Goal: Task Accomplishment & Management: Complete application form

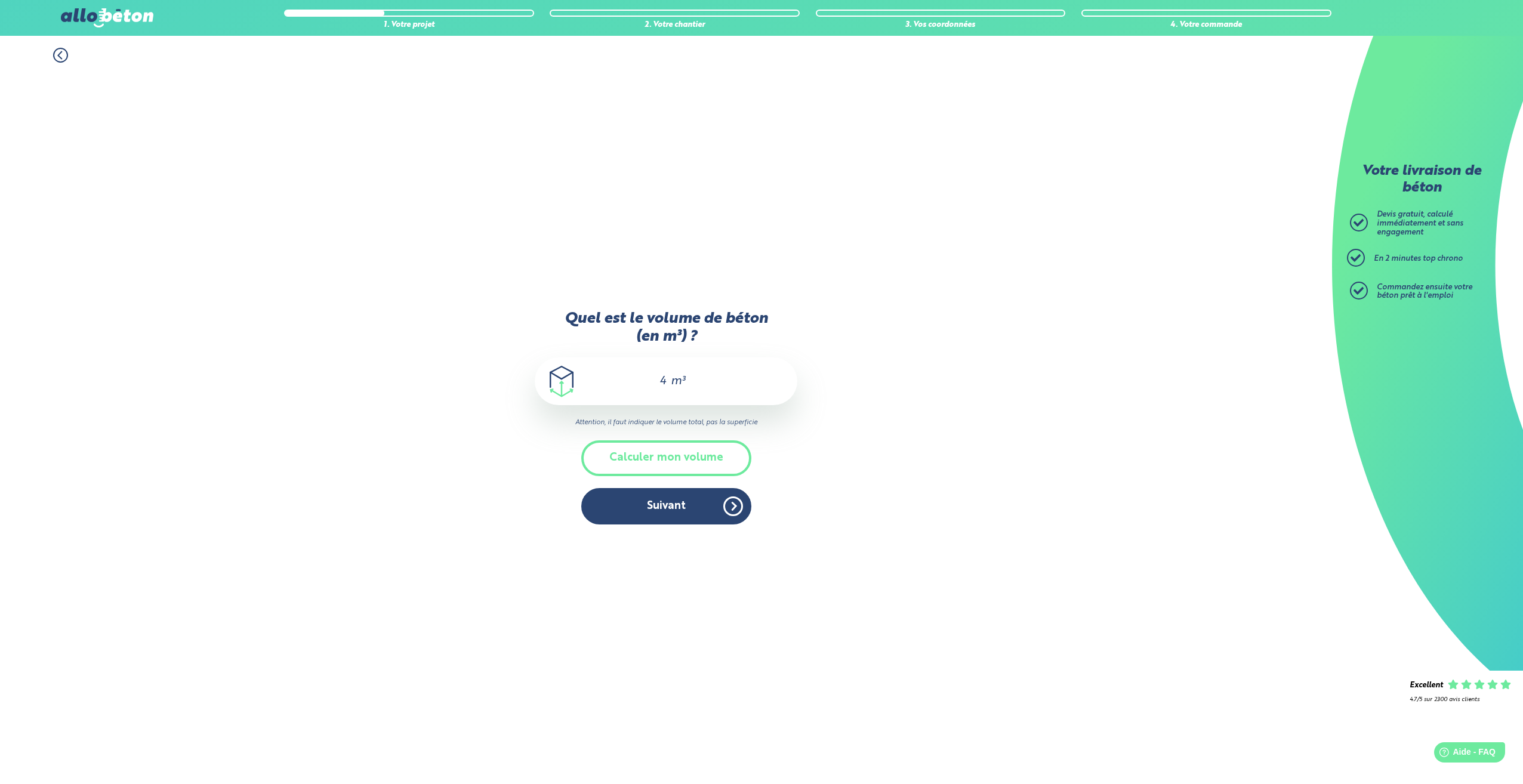
drag, startPoint x: 677, startPoint y: 514, endPoint x: 669, endPoint y: 582, distance: 68.5
click at [669, 582] on div "Quel est le volume de béton (en m³) ? 4 m³ Attention, il faut indiquer le volum…" at bounding box center [666, 423] width 263 height 721
drag, startPoint x: 722, startPoint y: 509, endPoint x: 648, endPoint y: 380, distance: 148.7
click at [658, 540] on div "Quel est le volume de béton (en m³) ? 4 m³ Attention, il faut indiquer le volum…" at bounding box center [666, 423] width 263 height 721
click at [666, 377] on input "4" at bounding box center [658, 381] width 21 height 14
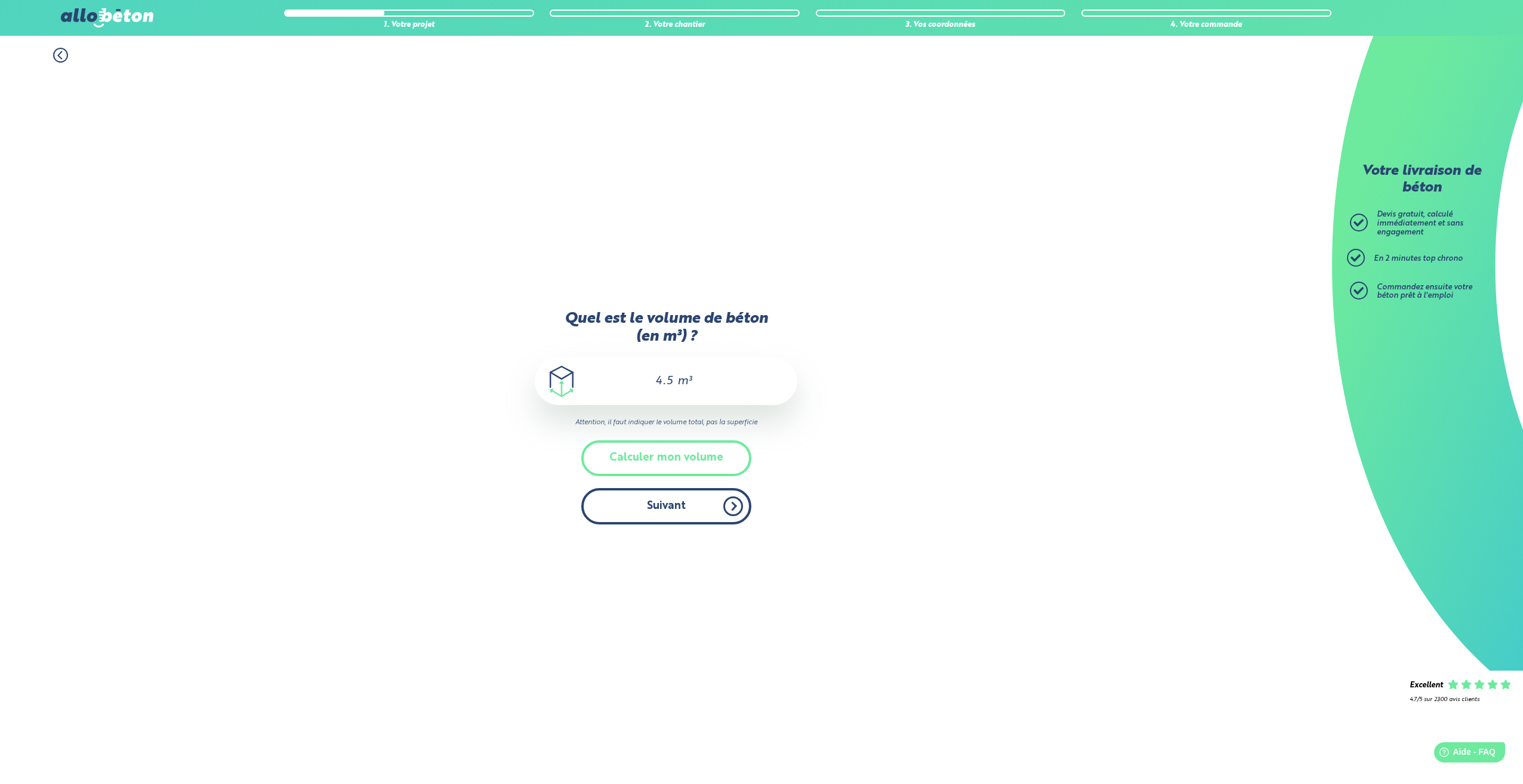
type input "4.5"
click at [671, 510] on button "Suivant" at bounding box center [666, 507] width 170 height 36
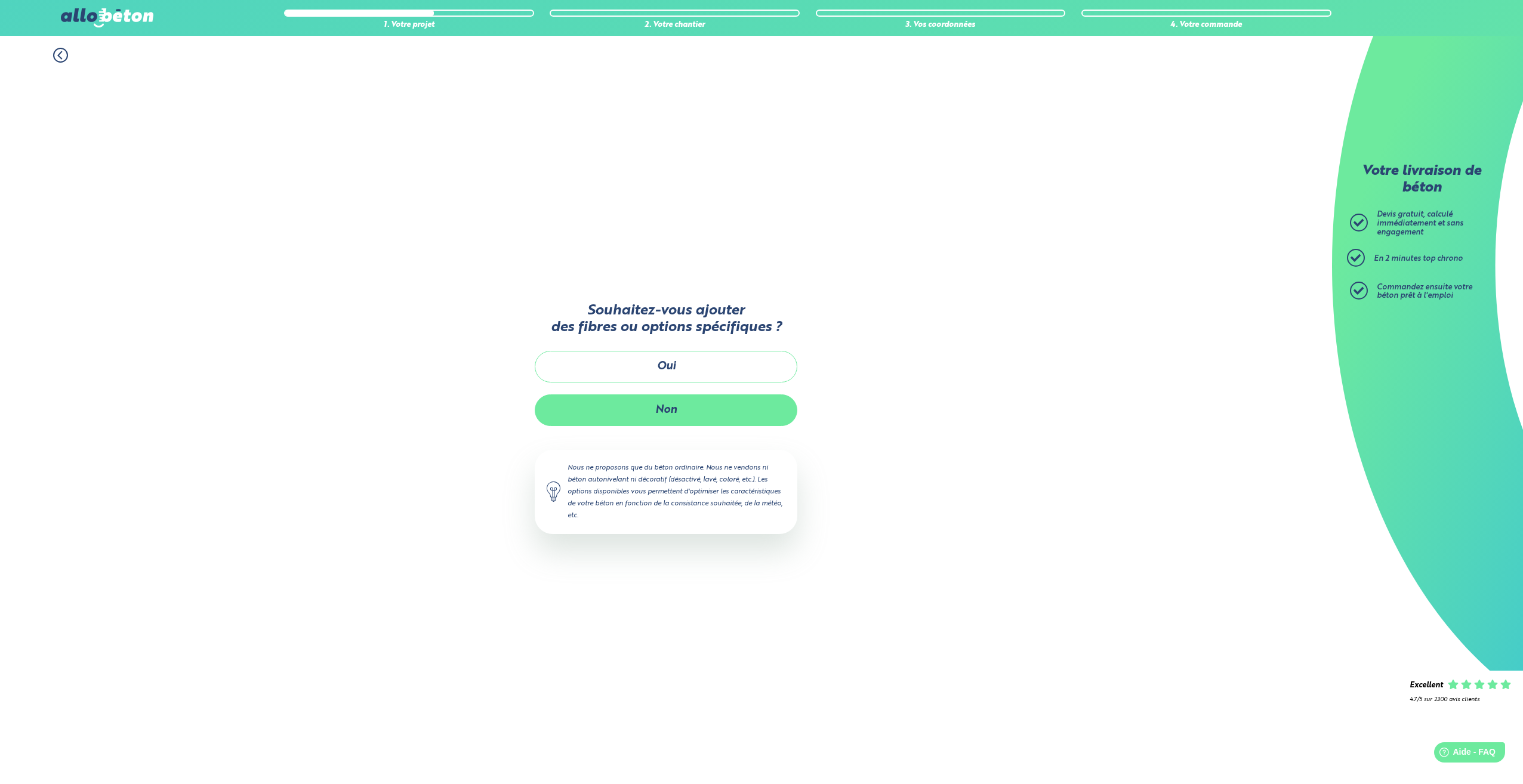
click at [677, 404] on button "Non" at bounding box center [666, 410] width 263 height 31
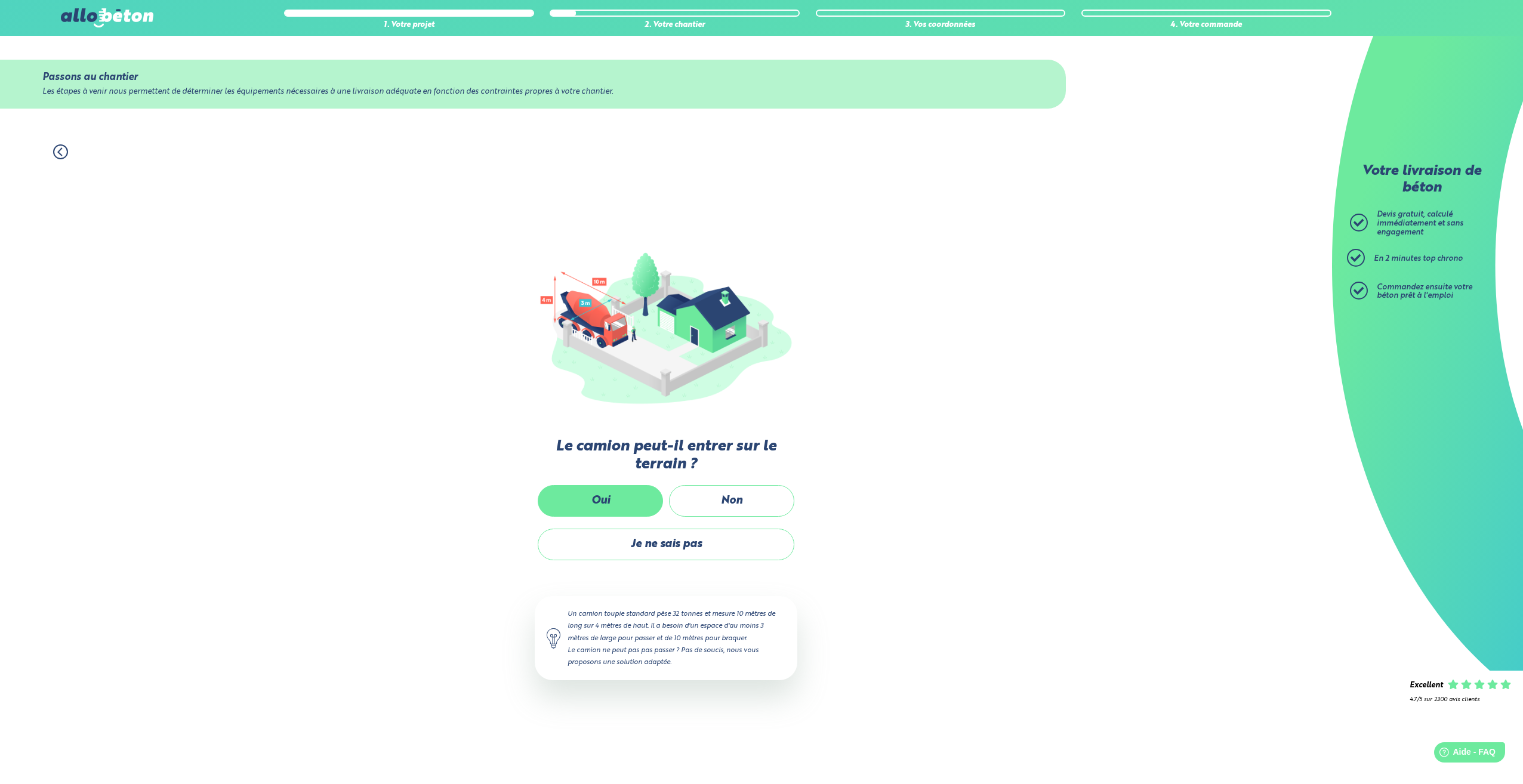
click at [638, 508] on label "Oui" at bounding box center [600, 501] width 125 height 31
click at [0, 0] on input "Oui" at bounding box center [0, 0] width 0 height 0
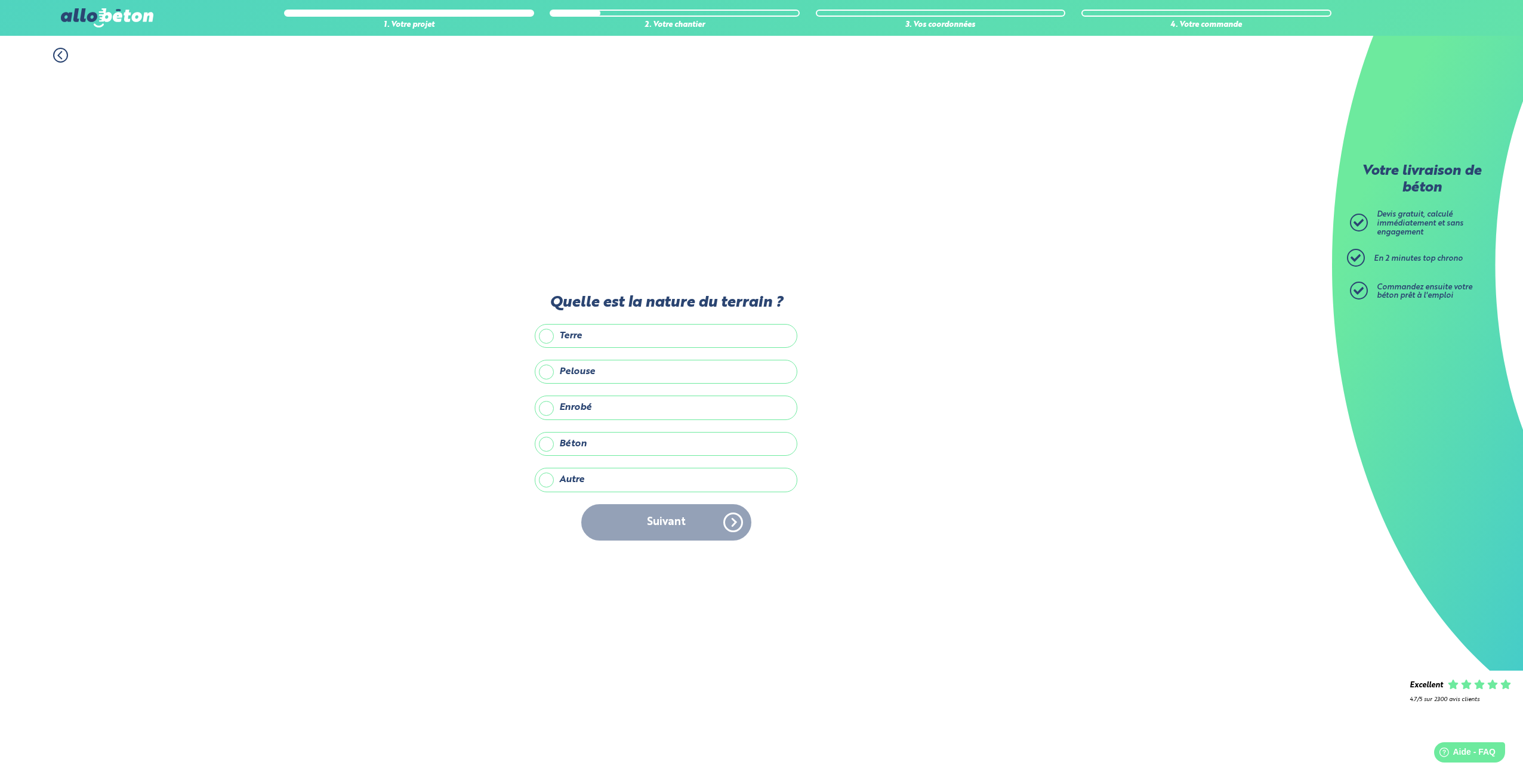
click at [601, 479] on label "Autre" at bounding box center [666, 479] width 263 height 24
click at [0, 0] on input "Autre" at bounding box center [0, 0] width 0 height 0
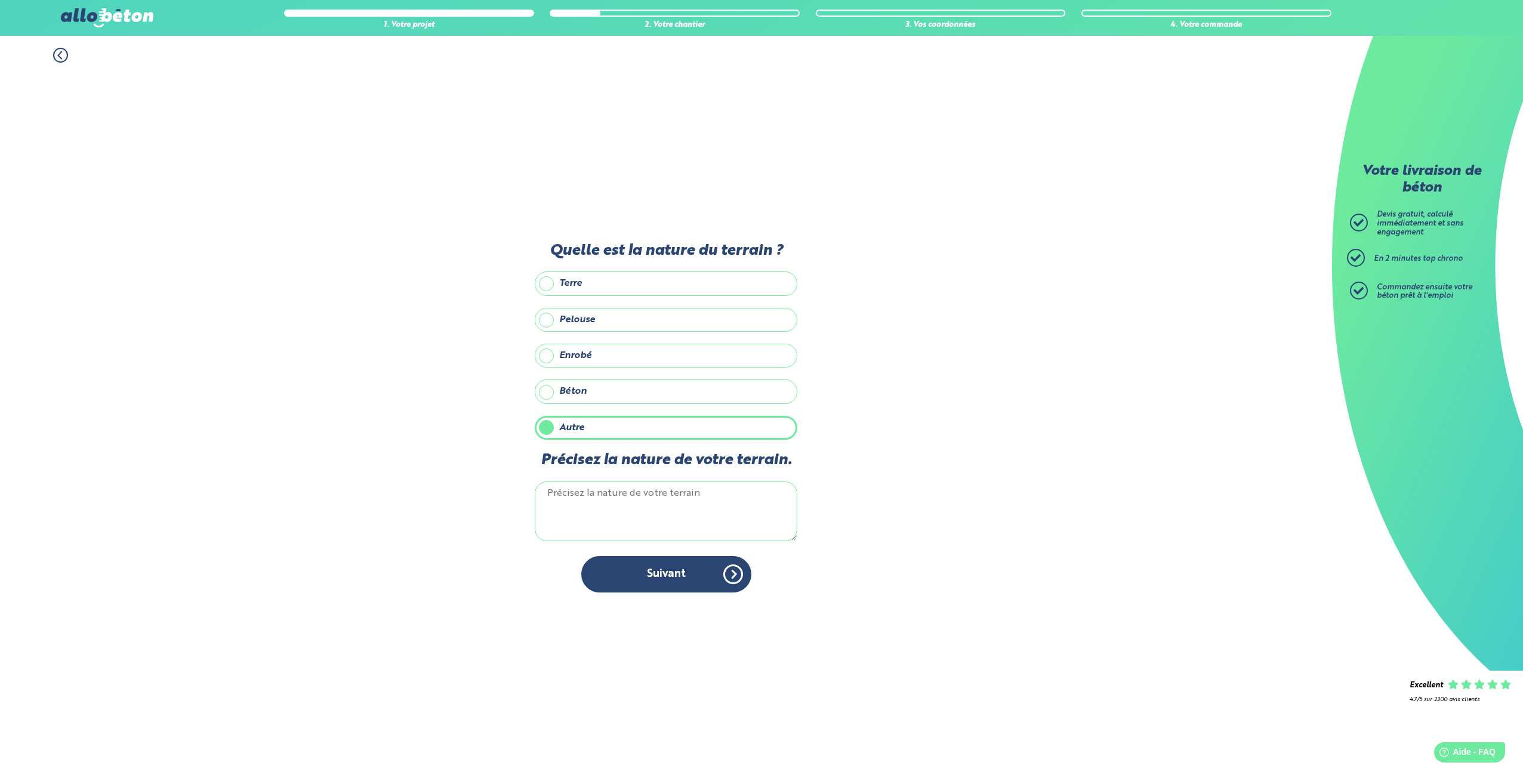
click at [572, 390] on label "Béton" at bounding box center [666, 391] width 263 height 24
click at [0, 0] on input "Béton" at bounding box center [0, 0] width 0 height 0
click at [587, 421] on label "Autre" at bounding box center [666, 427] width 263 height 24
click at [0, 0] on input "Autre" at bounding box center [0, 0] width 0 height 0
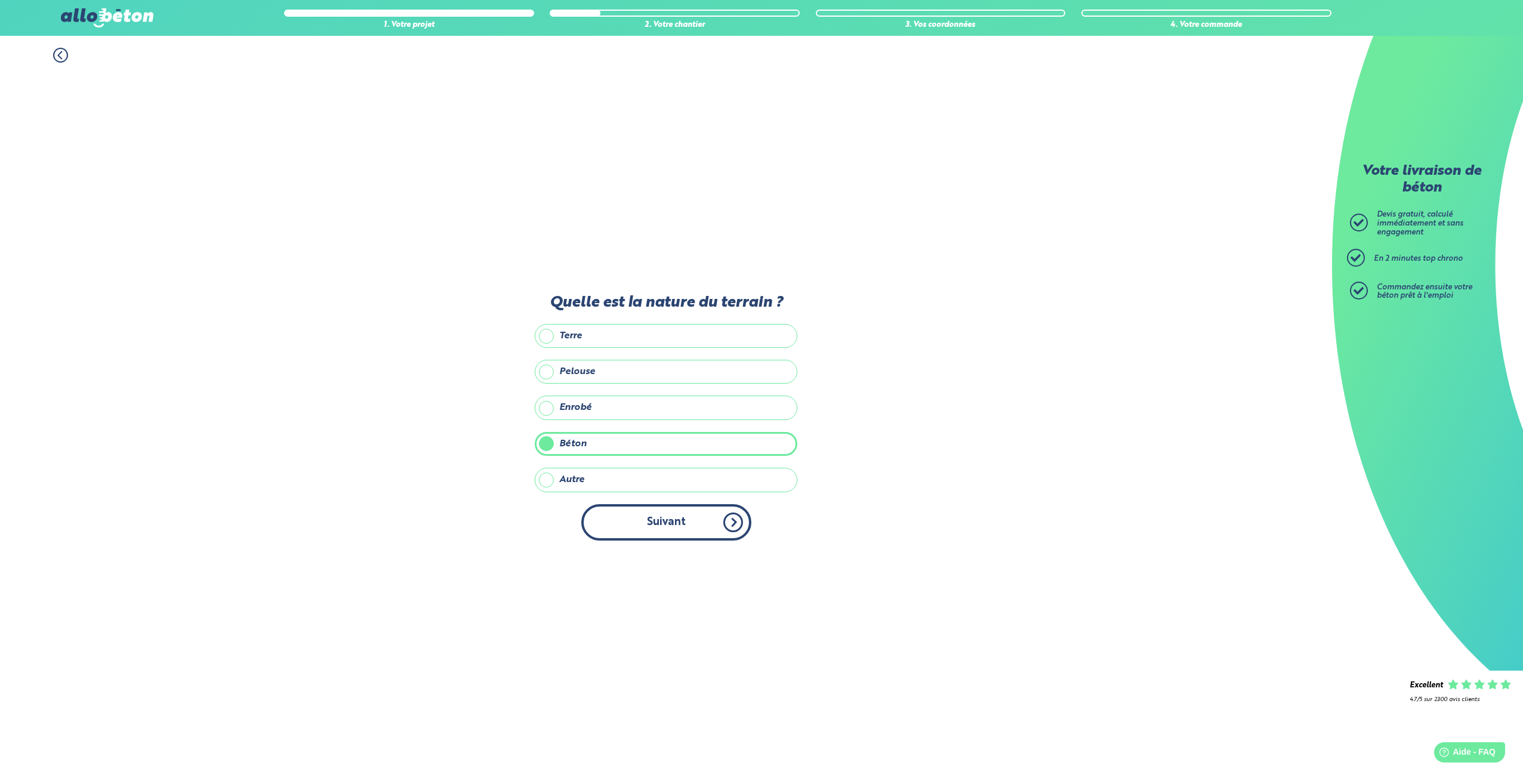
click at [608, 505] on button "Suivant" at bounding box center [666, 522] width 170 height 36
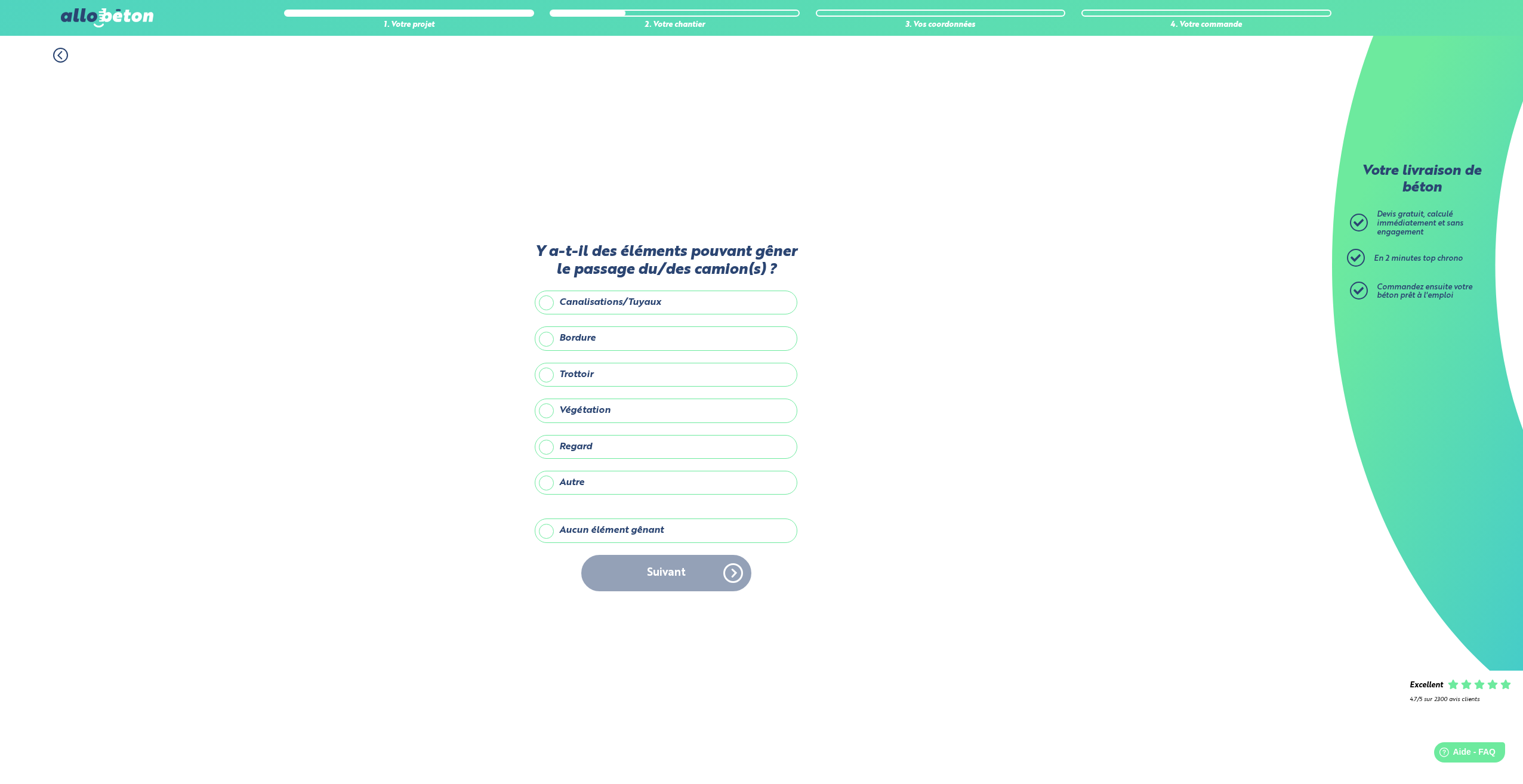
click at [595, 533] on label "Aucun élément gênant" at bounding box center [666, 530] width 263 height 24
click at [0, 0] on input "Aucun élément gênant" at bounding box center [0, 0] width 0 height 0
drag, startPoint x: 611, startPoint y: 599, endPoint x: 621, endPoint y: 584, distance: 18.0
click at [612, 598] on div "Y a-t-il des éléments pouvant gêner le passage du/des camion(s) ? Canalisations…" at bounding box center [666, 423] width 263 height 360
click at [624, 580] on button "Suivant" at bounding box center [666, 573] width 170 height 36
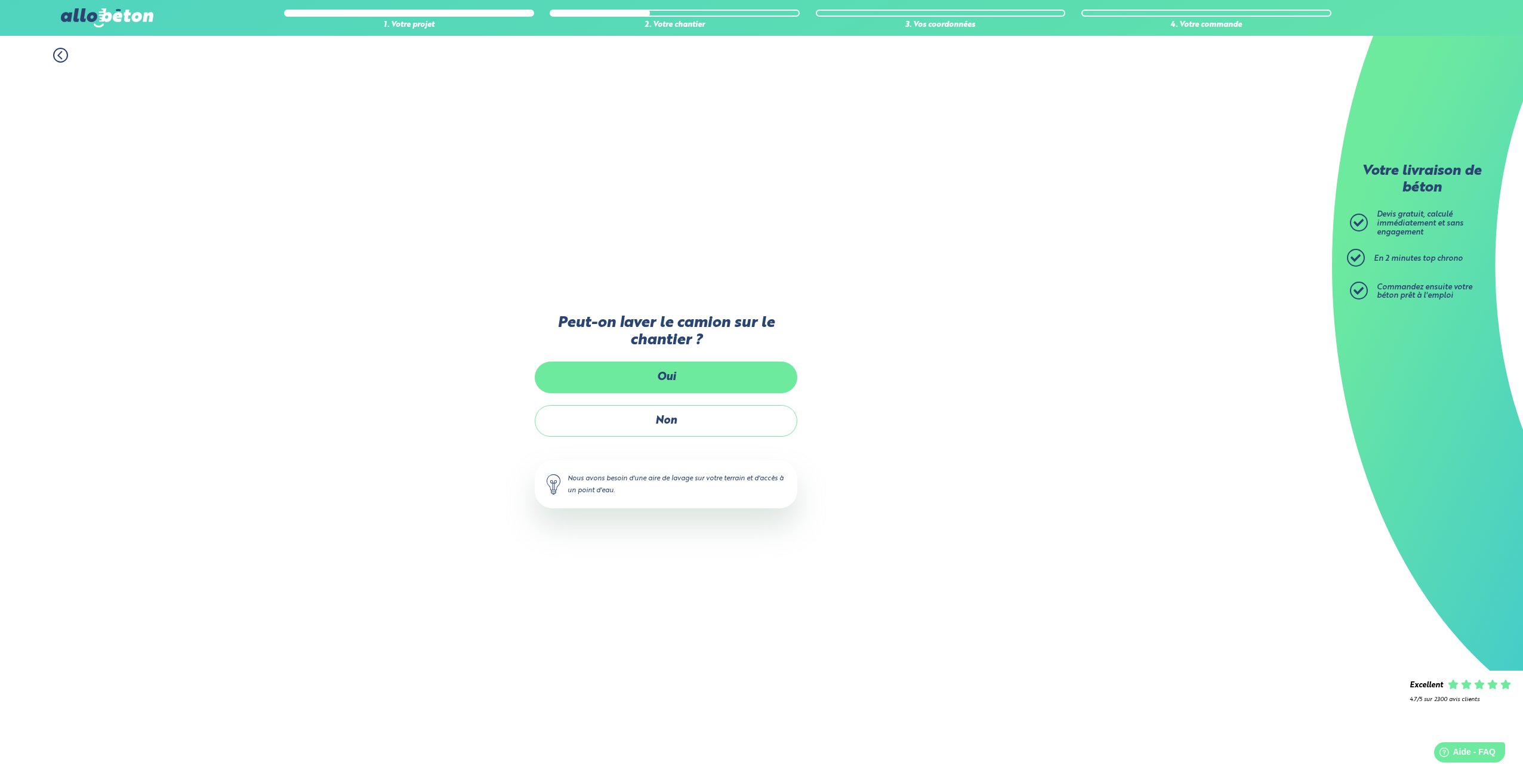
click at [629, 381] on label "Oui" at bounding box center [666, 378] width 263 height 31
click at [0, 0] on input "Oui" at bounding box center [0, 0] width 0 height 0
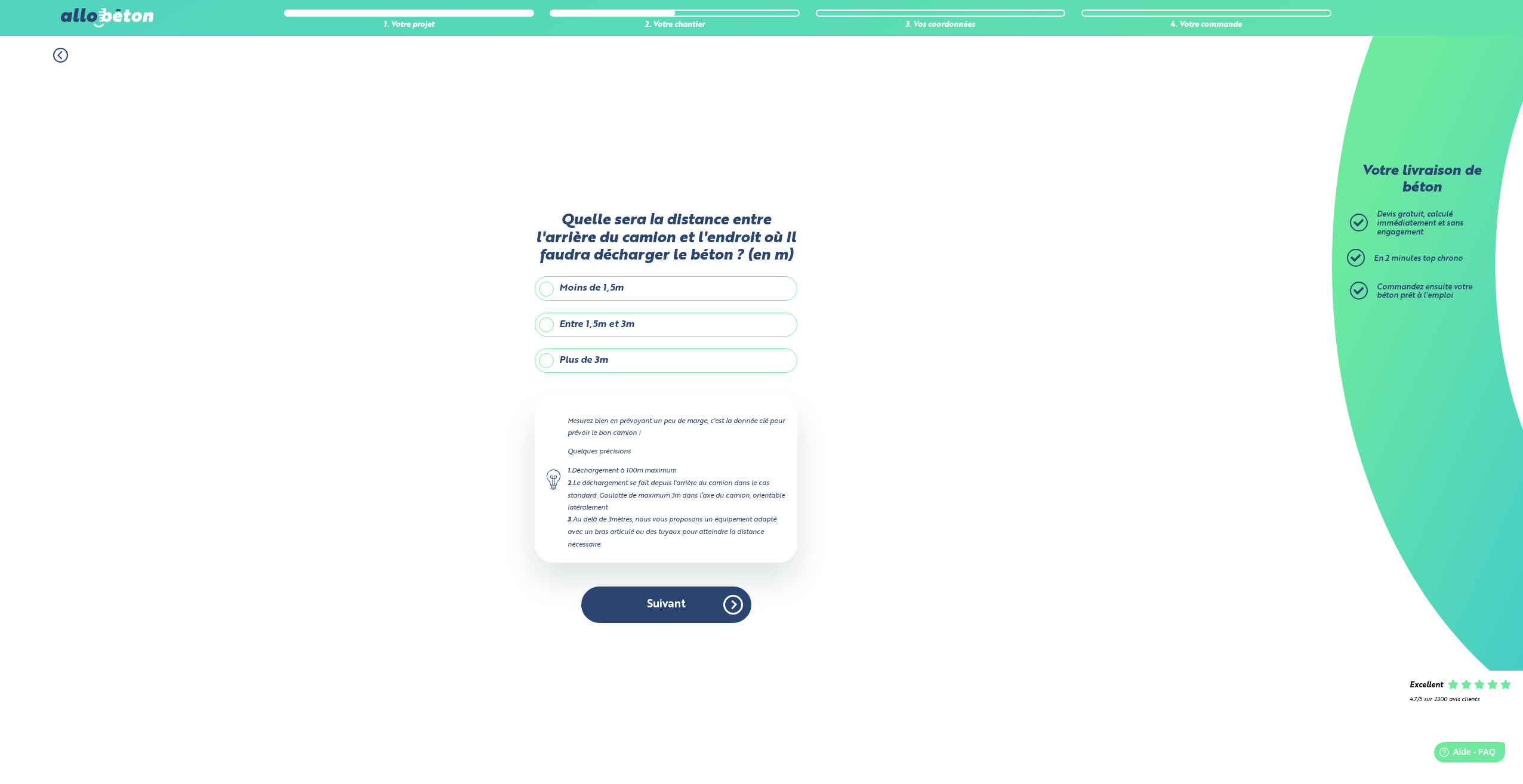
click at [590, 363] on label "Plus de 3m" at bounding box center [666, 360] width 263 height 24
click at [0, 0] on input "Plus de 3m" at bounding box center [0, 0] width 0 height 0
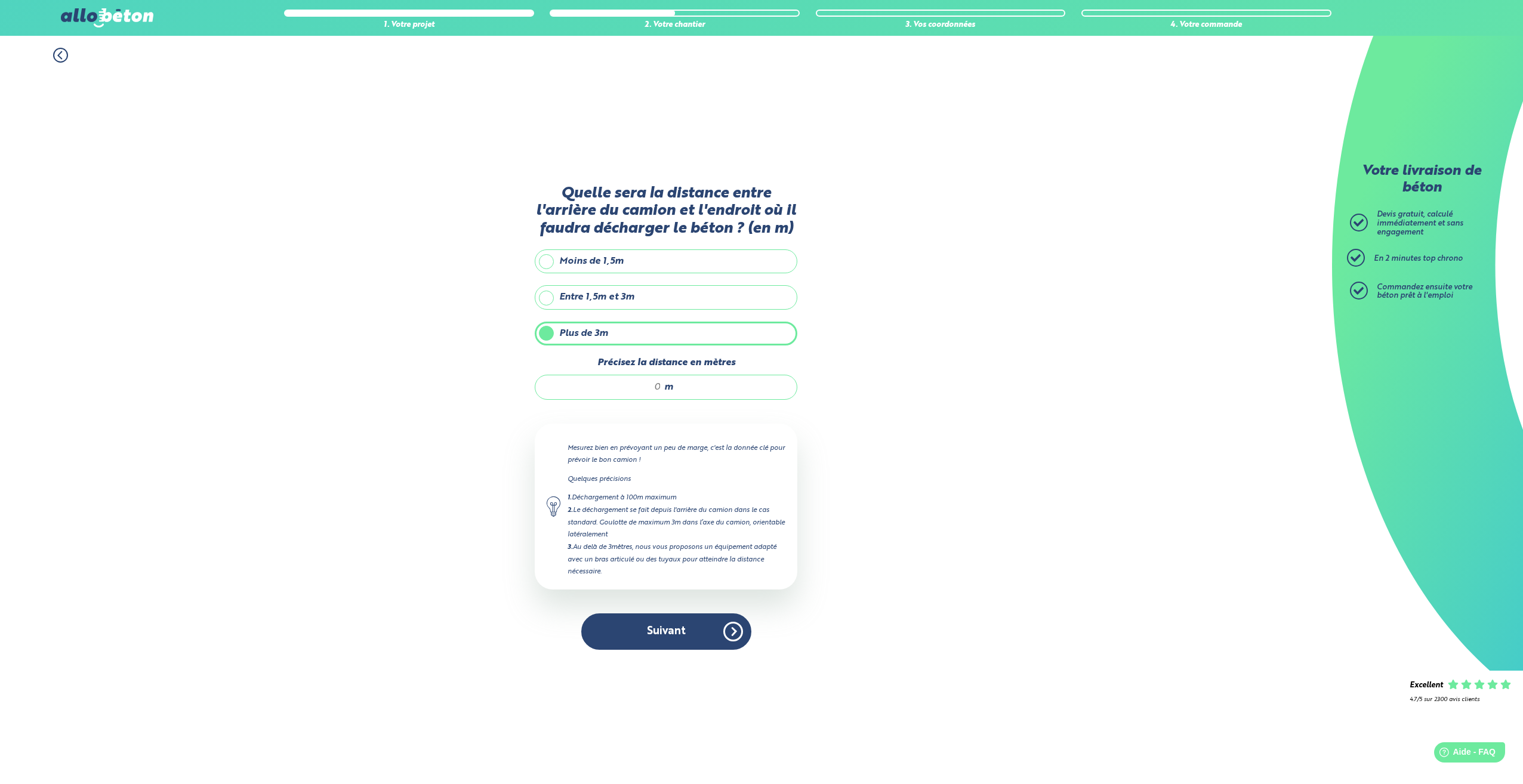
click at [634, 391] on input "Précisez la distance en mètres" at bounding box center [605, 387] width 114 height 12
type input "10"
click at [681, 636] on button "Suivant" at bounding box center [666, 632] width 170 height 36
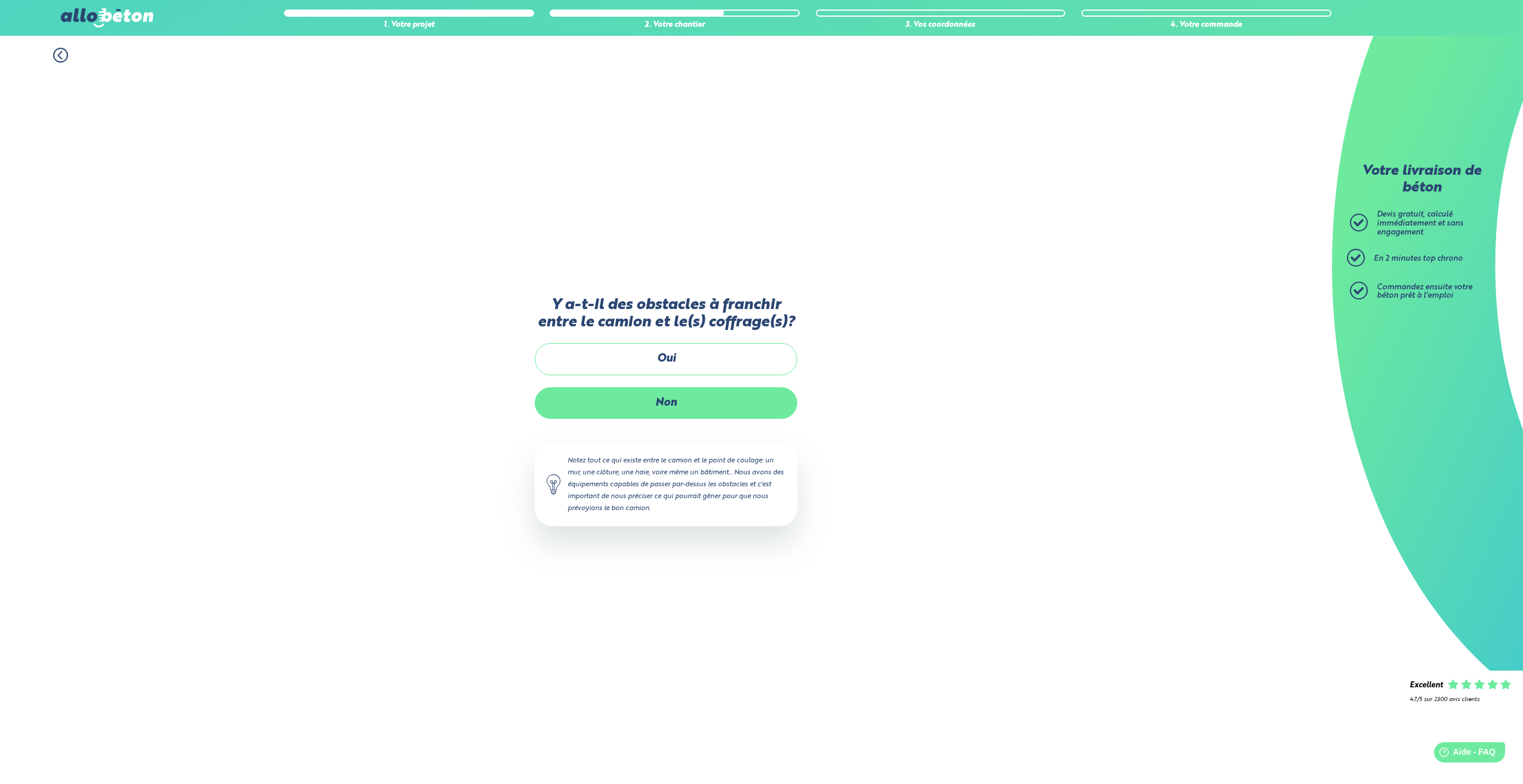
click at [688, 405] on label "Non" at bounding box center [666, 403] width 263 height 31
click at [0, 0] on input "Non" at bounding box center [0, 0] width 0 height 0
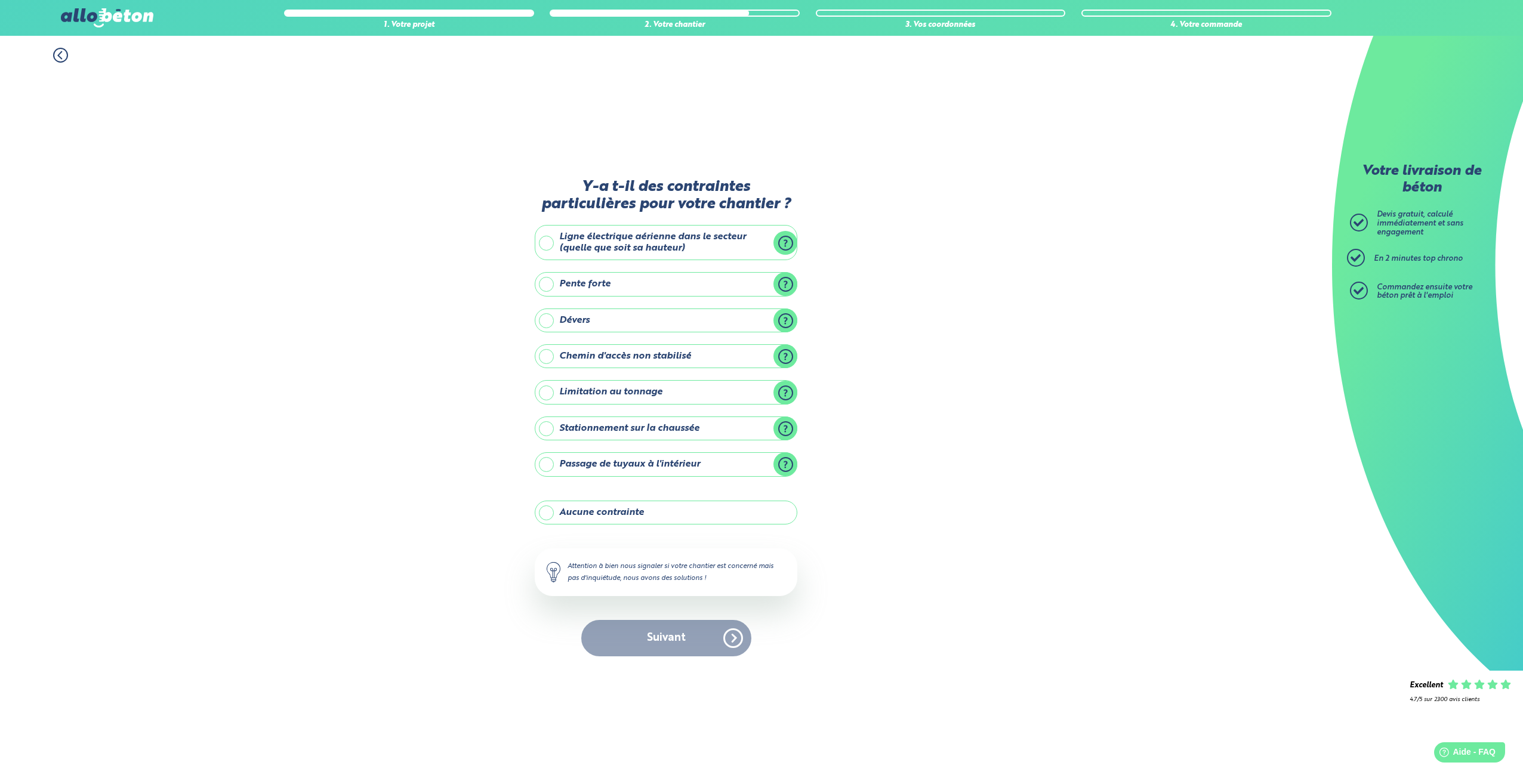
click at [604, 522] on label "Aucune contrainte" at bounding box center [666, 512] width 263 height 24
click at [0, 0] on input "Aucune contrainte" at bounding box center [0, 0] width 0 height 0
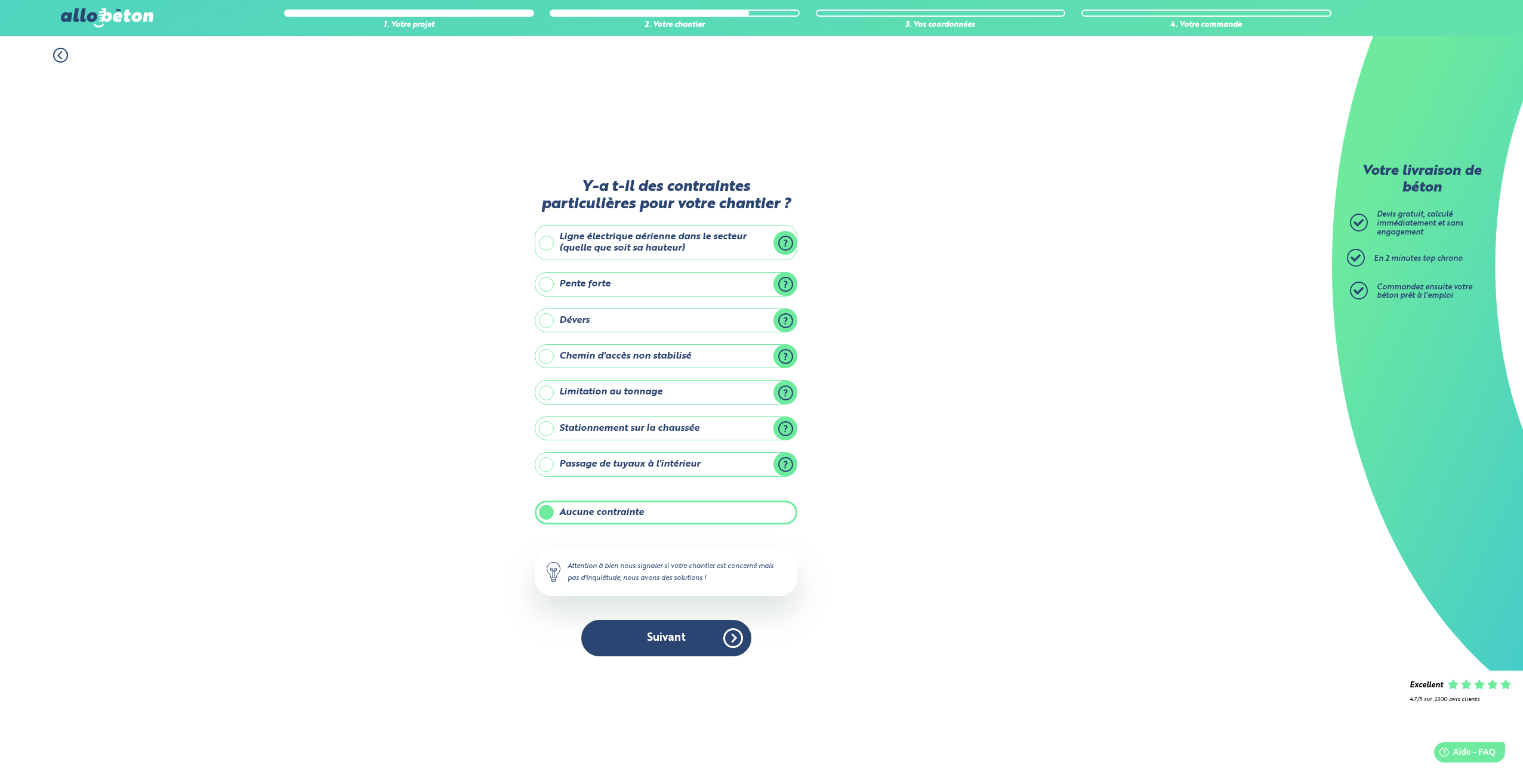
click at [624, 657] on div "Y-a t-il des contraintes particulières pour votre chantier ? Ligne électrique a…" at bounding box center [666, 423] width 263 height 490
click at [629, 647] on button "Suivant" at bounding box center [666, 638] width 170 height 36
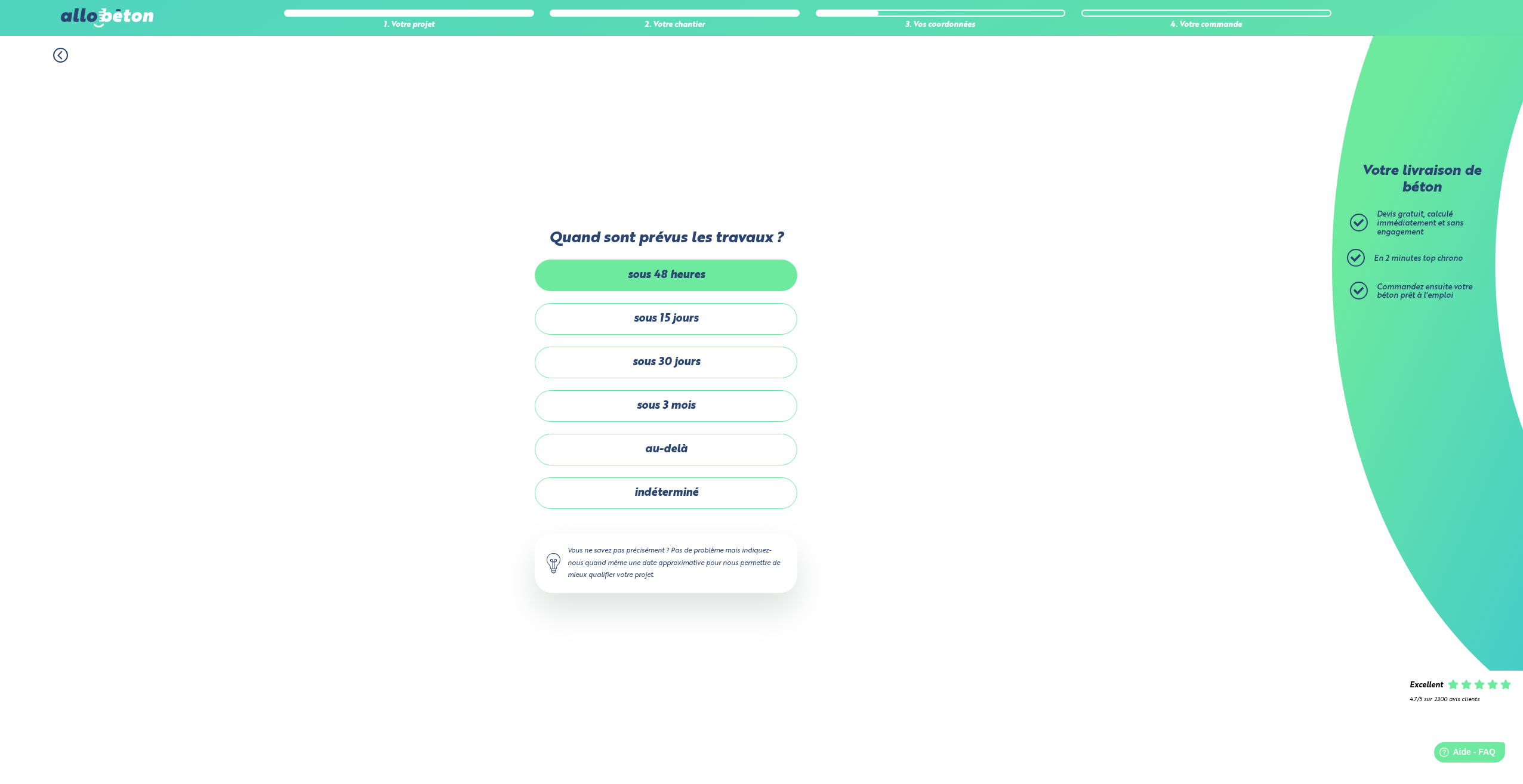
click at [658, 286] on label "sous 48 heures" at bounding box center [666, 276] width 263 height 31
click at [0, 0] on input "sous 48 heures" at bounding box center [0, 0] width 0 height 0
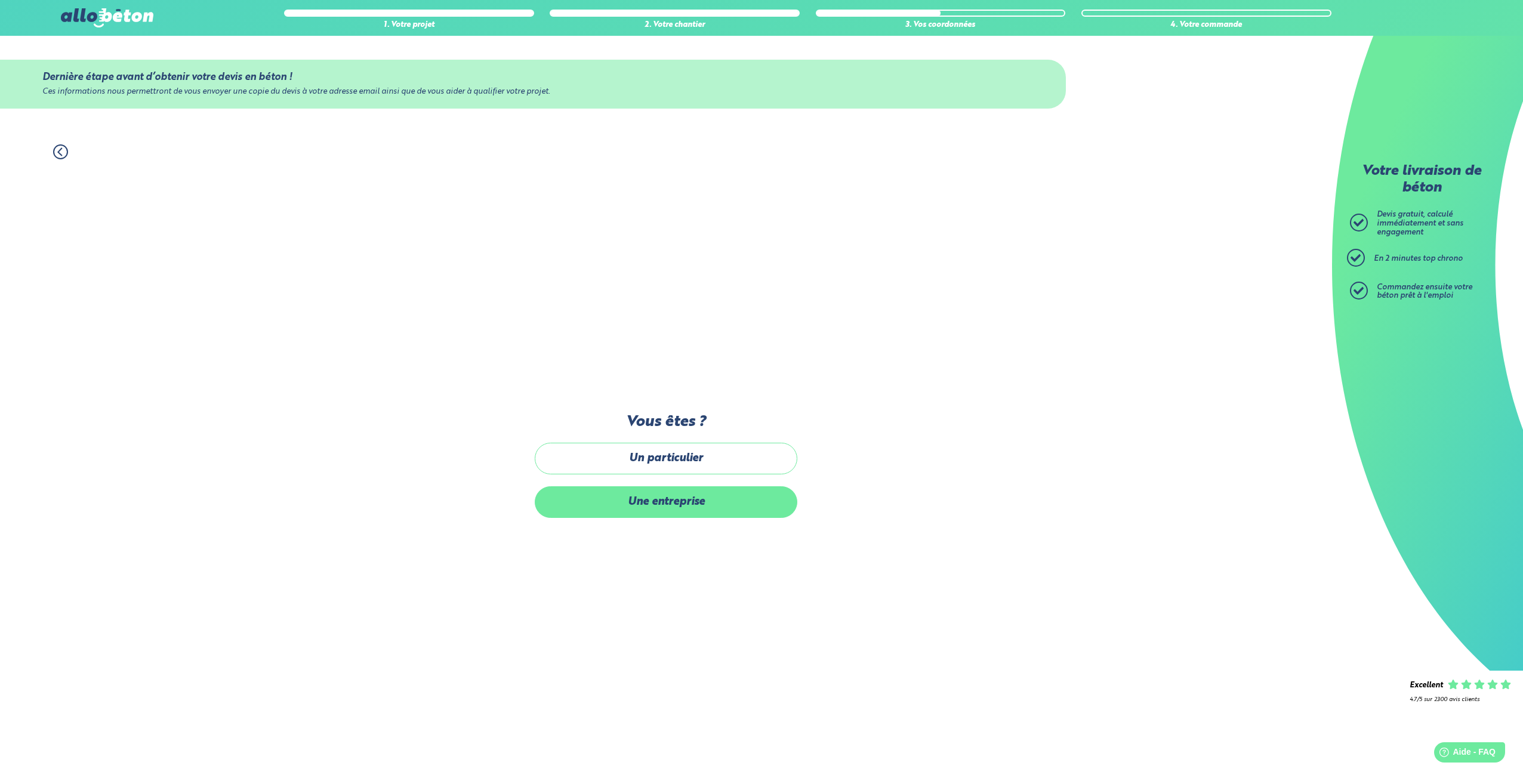
click at [640, 513] on label "Une entreprise" at bounding box center [666, 502] width 263 height 31
click at [0, 0] on input "Une entreprise" at bounding box center [0, 0] width 0 height 0
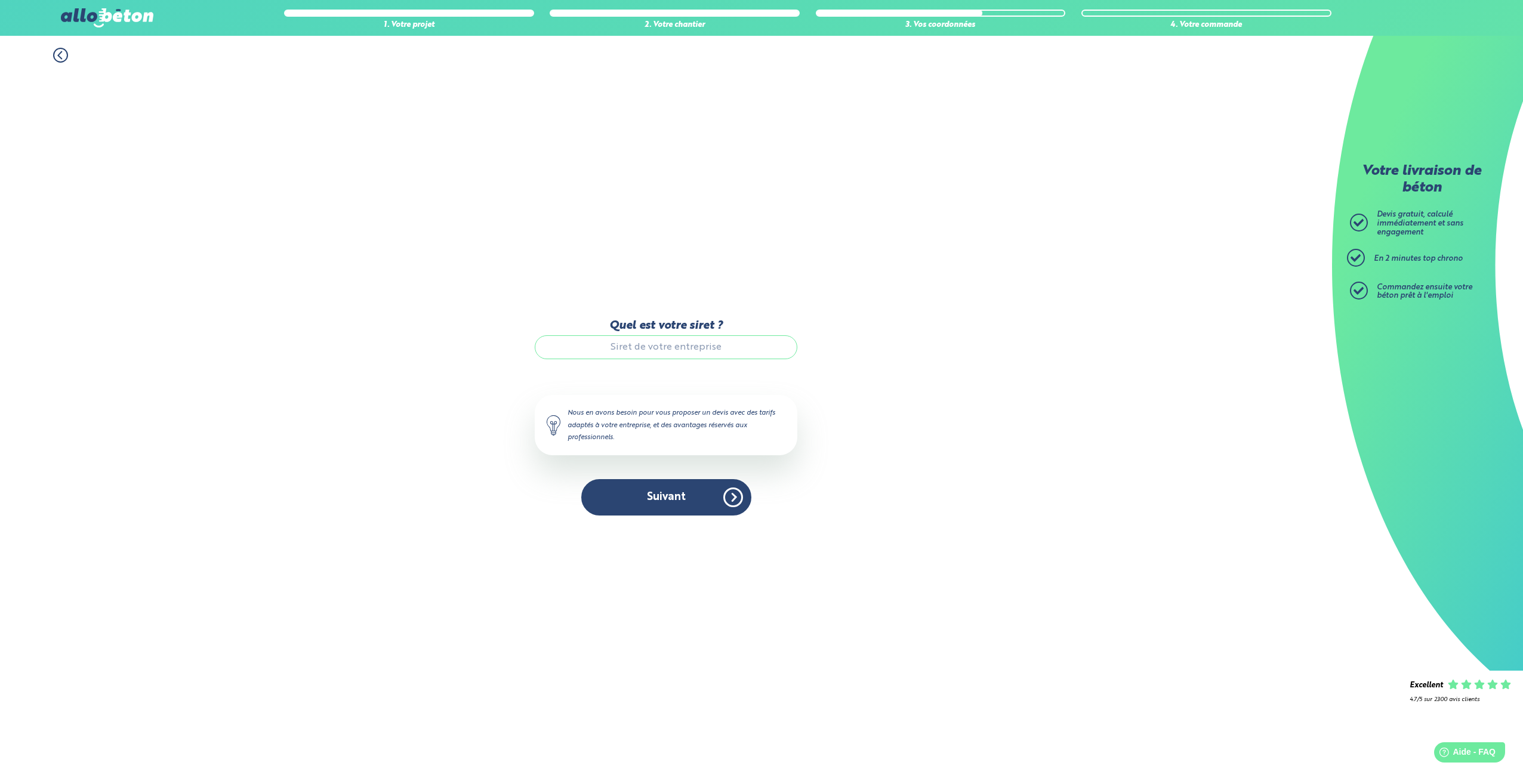
click at [610, 345] on input "Quel est votre siret ?" at bounding box center [666, 347] width 263 height 24
click at [634, 348] on input "Quel est votre siret ?" at bounding box center [666, 347] width 263 height 24
paste input "321 643 322 00035"
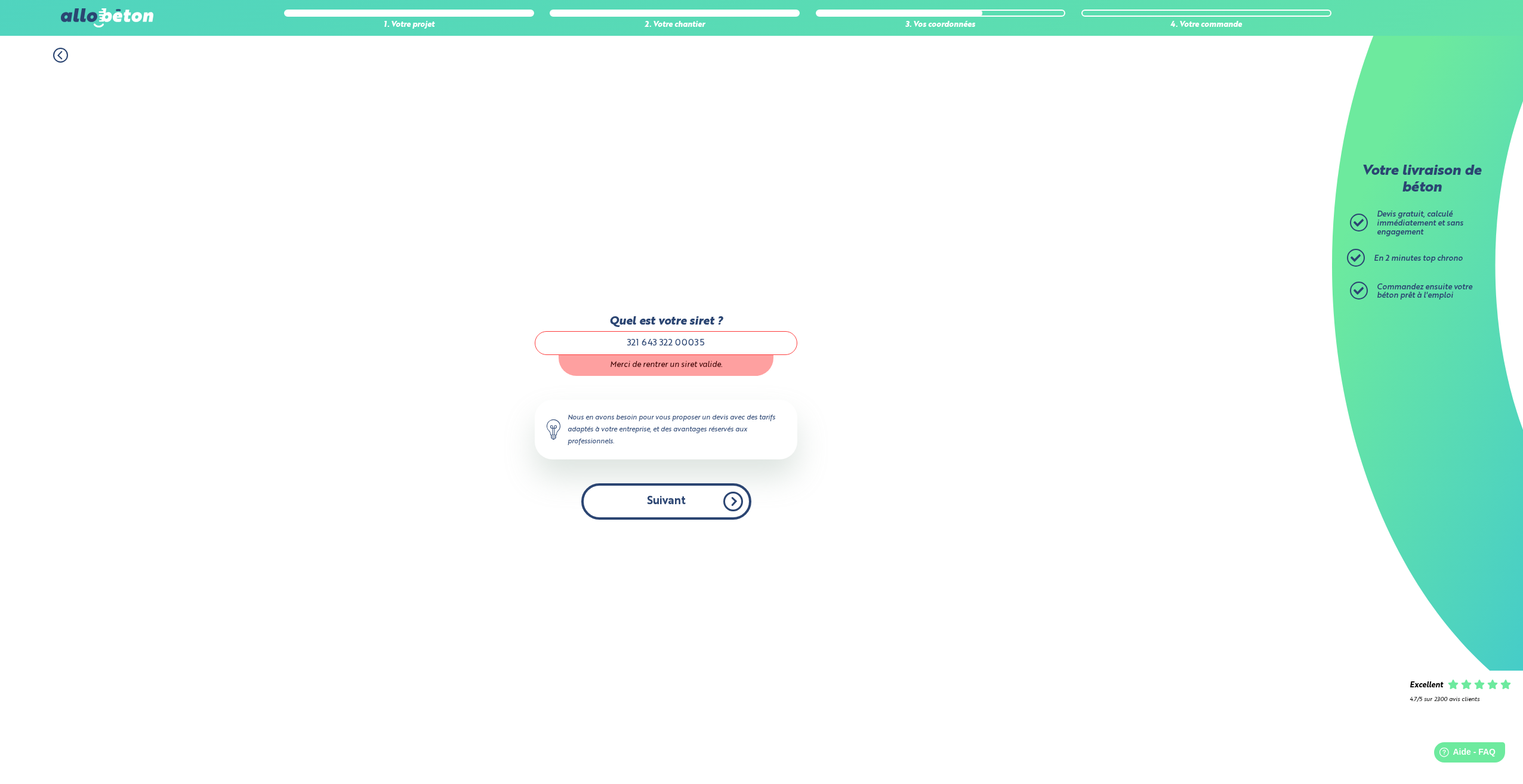
click at [682, 488] on button "Suivant" at bounding box center [666, 502] width 170 height 36
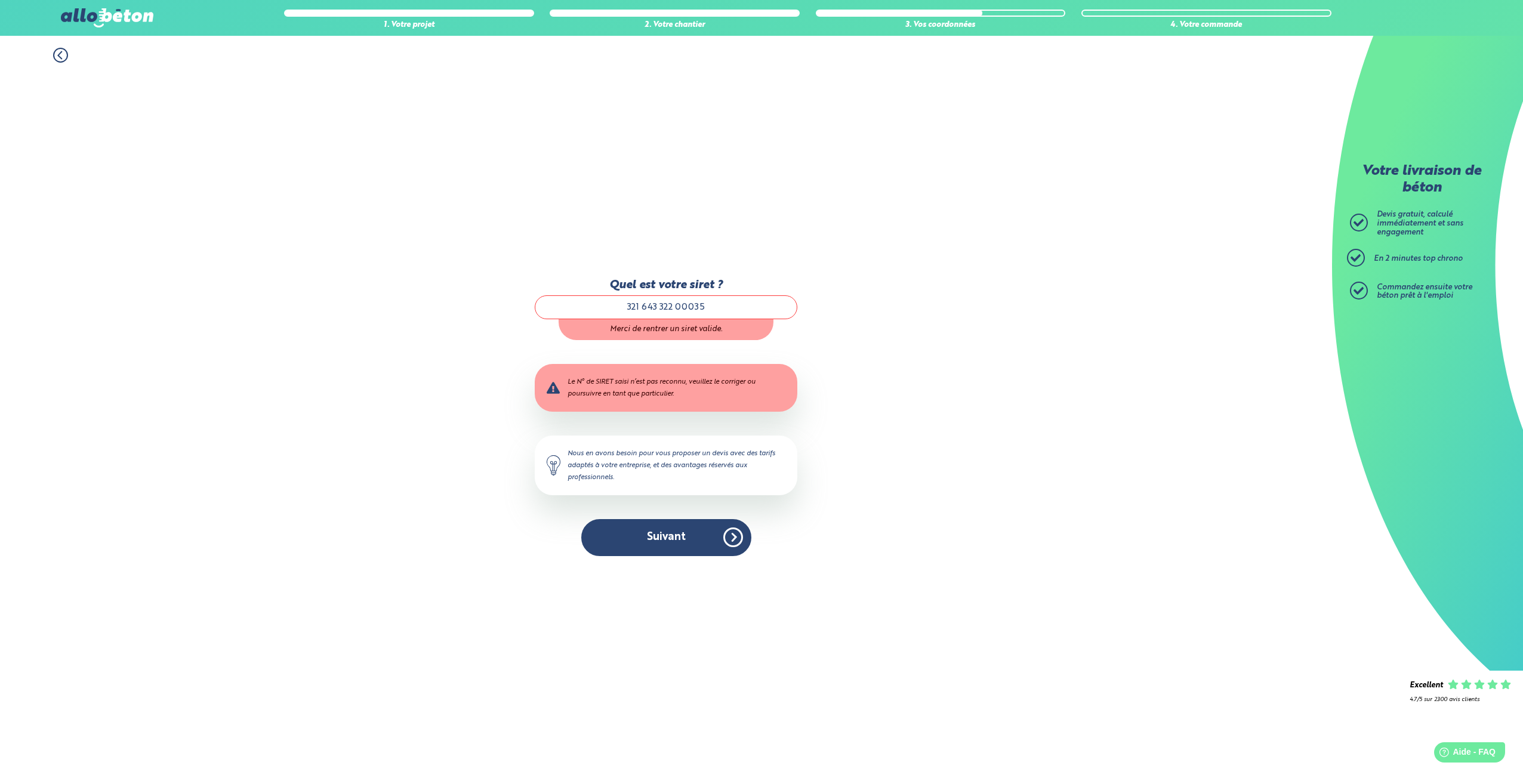
drag, startPoint x: 642, startPoint y: 306, endPoint x: 655, endPoint y: 313, distance: 14.8
click at [642, 306] on input "321 643 322 00035" at bounding box center [666, 307] width 263 height 24
drag, startPoint x: 701, startPoint y: 306, endPoint x: 544, endPoint y: 300, distance: 157.1
click at [544, 300] on input "32164 322 00035" at bounding box center [666, 307] width 263 height 24
type input "32164332200035"
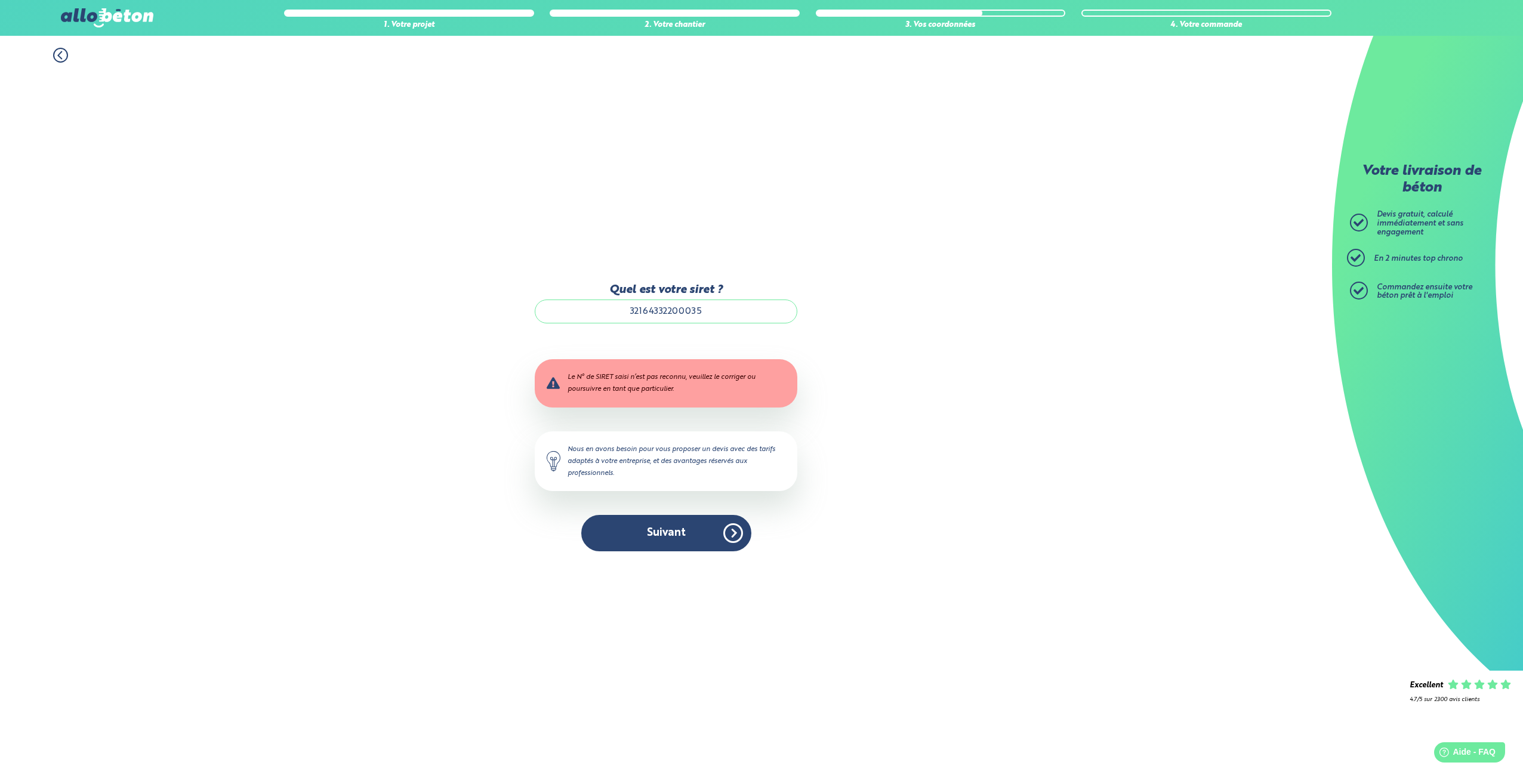
click at [982, 439] on div "1. Votre projet 2. Votre chantier 3. Vos coordonnées 4. Votre commande Quel est…" at bounding box center [666, 410] width 1333 height 748
click at [700, 547] on button "Suivant" at bounding box center [666, 533] width 170 height 36
drag, startPoint x: 736, startPoint y: 315, endPoint x: 497, endPoint y: 286, distance: 240.8
click at [497, 286] on div "1. Votre projet 2. Votre chantier 3. Vos coordonnées 4. Votre commande Quel est…" at bounding box center [666, 410] width 1333 height 748
click at [659, 536] on button "Suivant" at bounding box center [666, 533] width 170 height 36
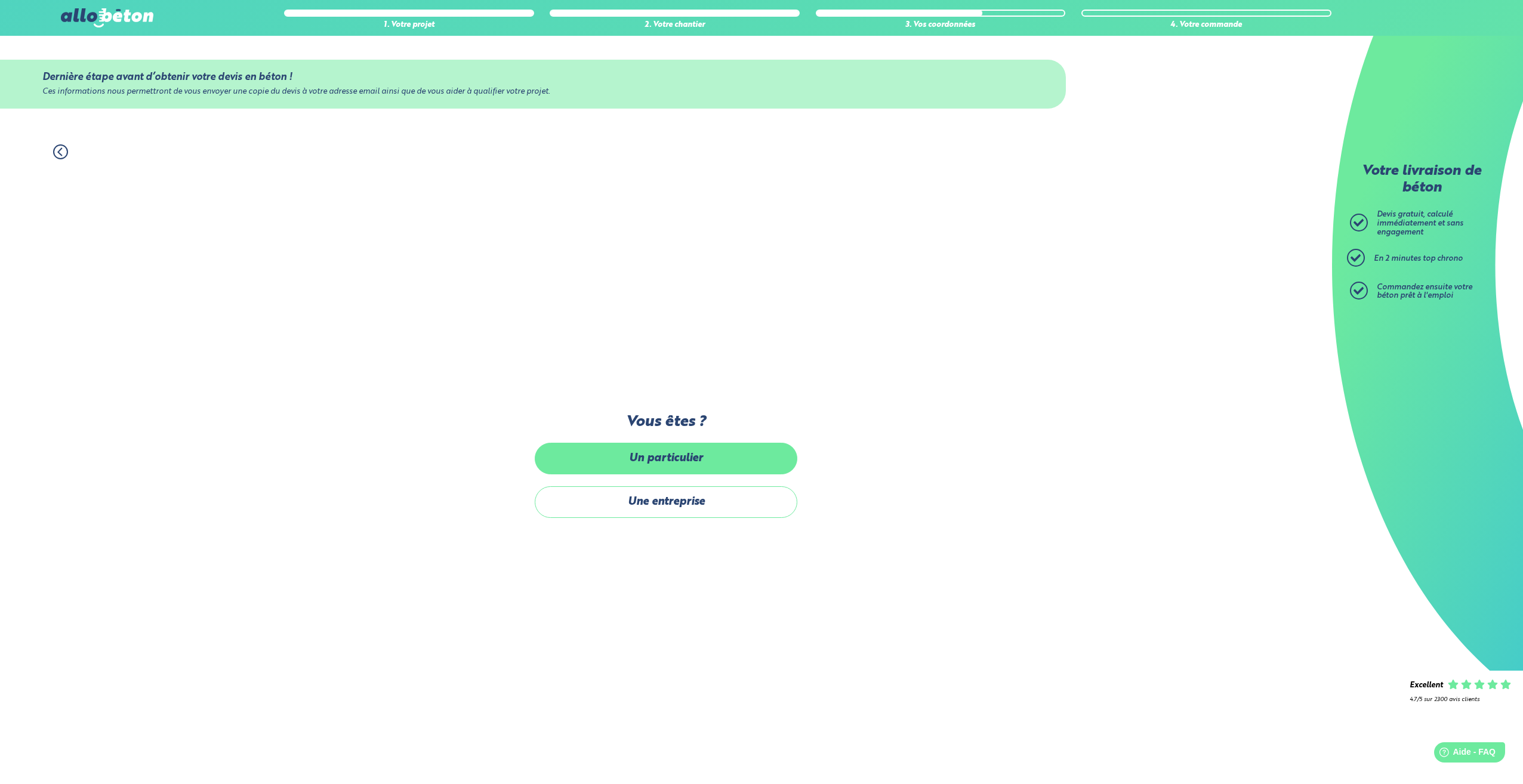
click at [662, 453] on label "Un particulier" at bounding box center [666, 459] width 263 height 31
click at [0, 0] on input "Un particulier" at bounding box center [0, 0] width 0 height 0
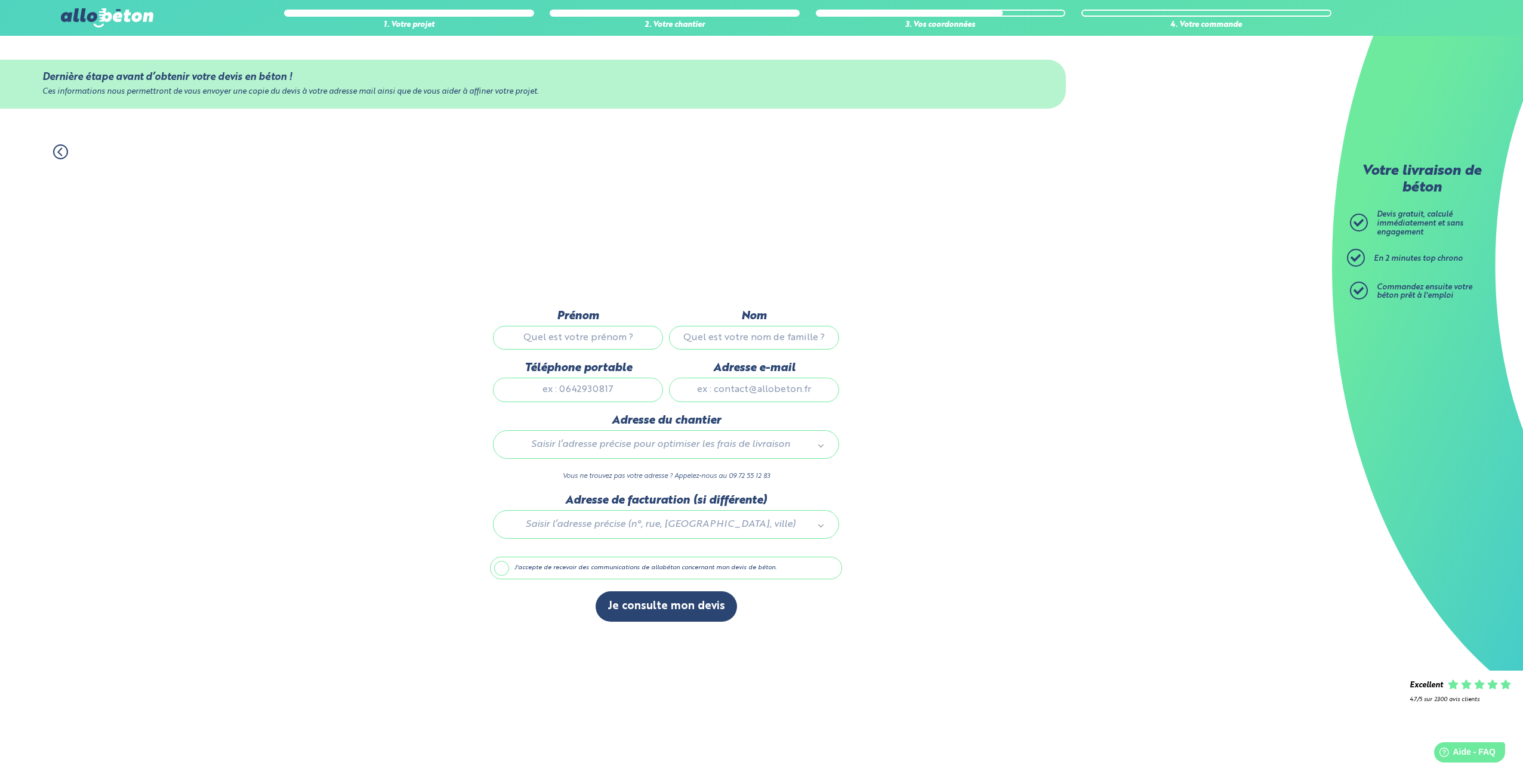
click at [603, 343] on input "Prénom" at bounding box center [577, 338] width 170 height 24
type input "[PERSON_NAME]"
type input "0788697372"
type input "[EMAIL_ADDRESS][DOMAIN_NAME]"
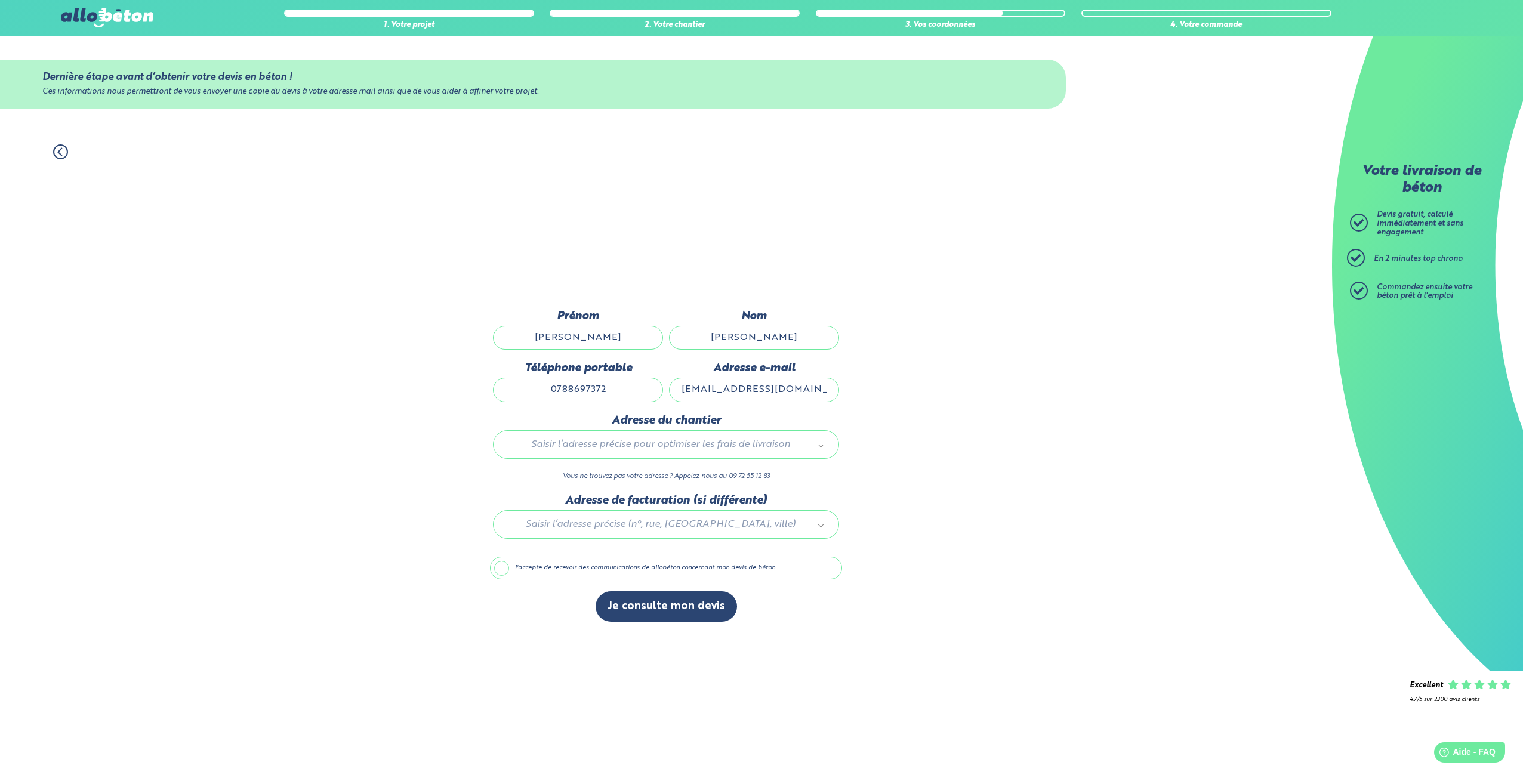
type input "parc de l'oridant"
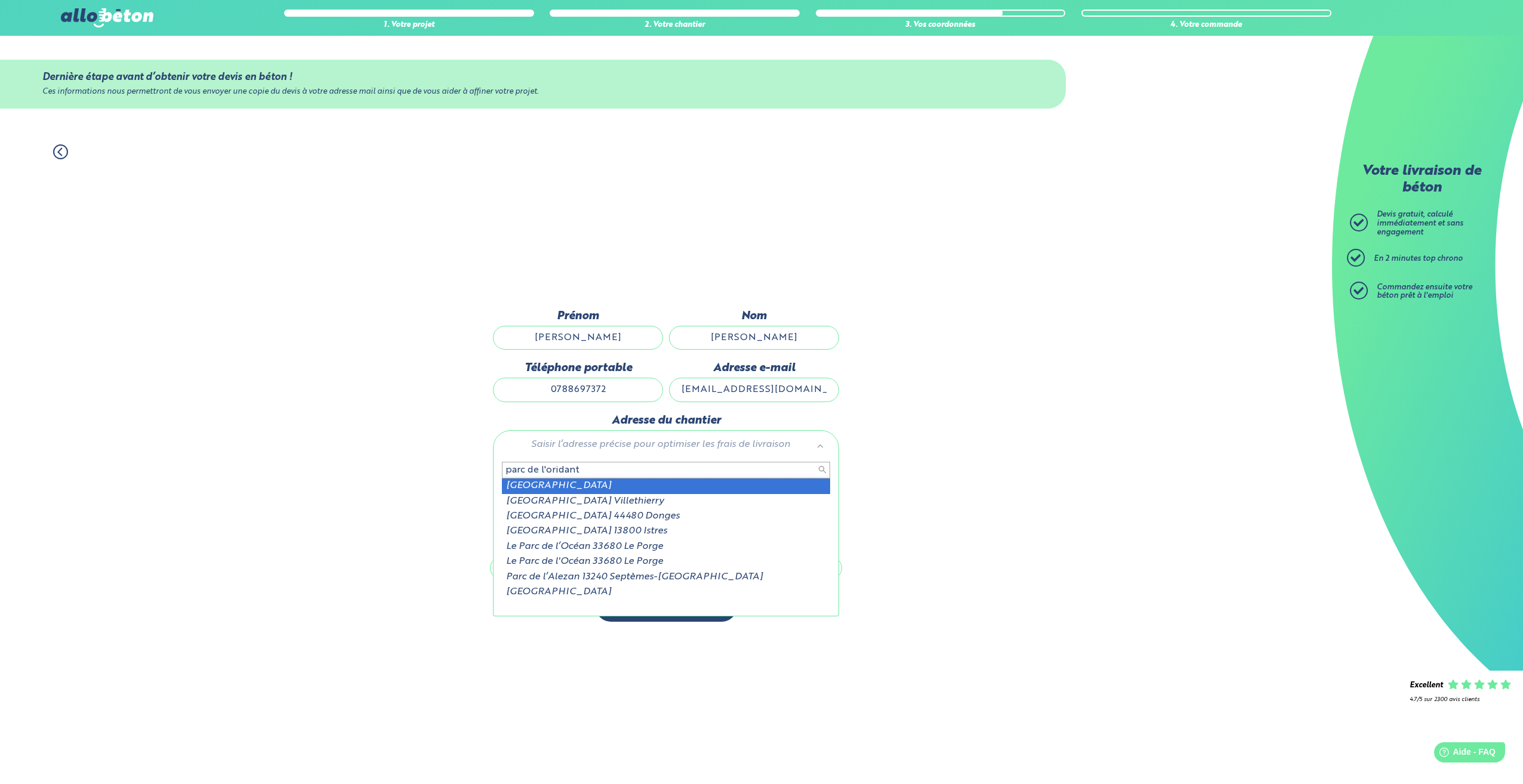
drag, startPoint x: 598, startPoint y: 467, endPoint x: 486, endPoint y: 452, distance: 113.0
click at [488, 452] on body "09 72 55 12 83 Conseils et Appel Gratuits nos produits le béton prêt à l'emploi…" at bounding box center [761, 392] width 1523 height 784
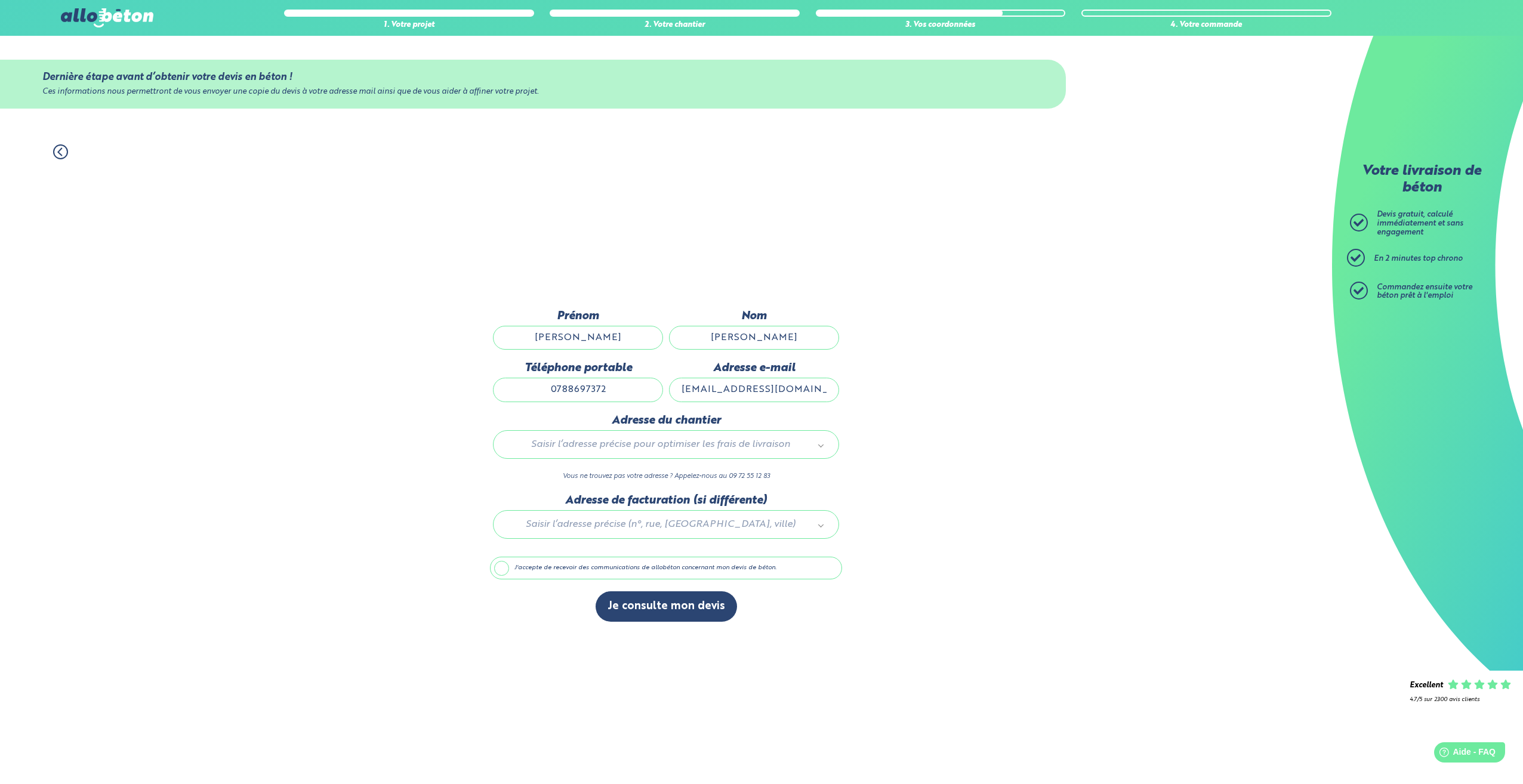
click at [597, 452] on div "Saisir l’adresse précise pour optimiser les frais de livraison" at bounding box center [666, 445] width 346 height 29
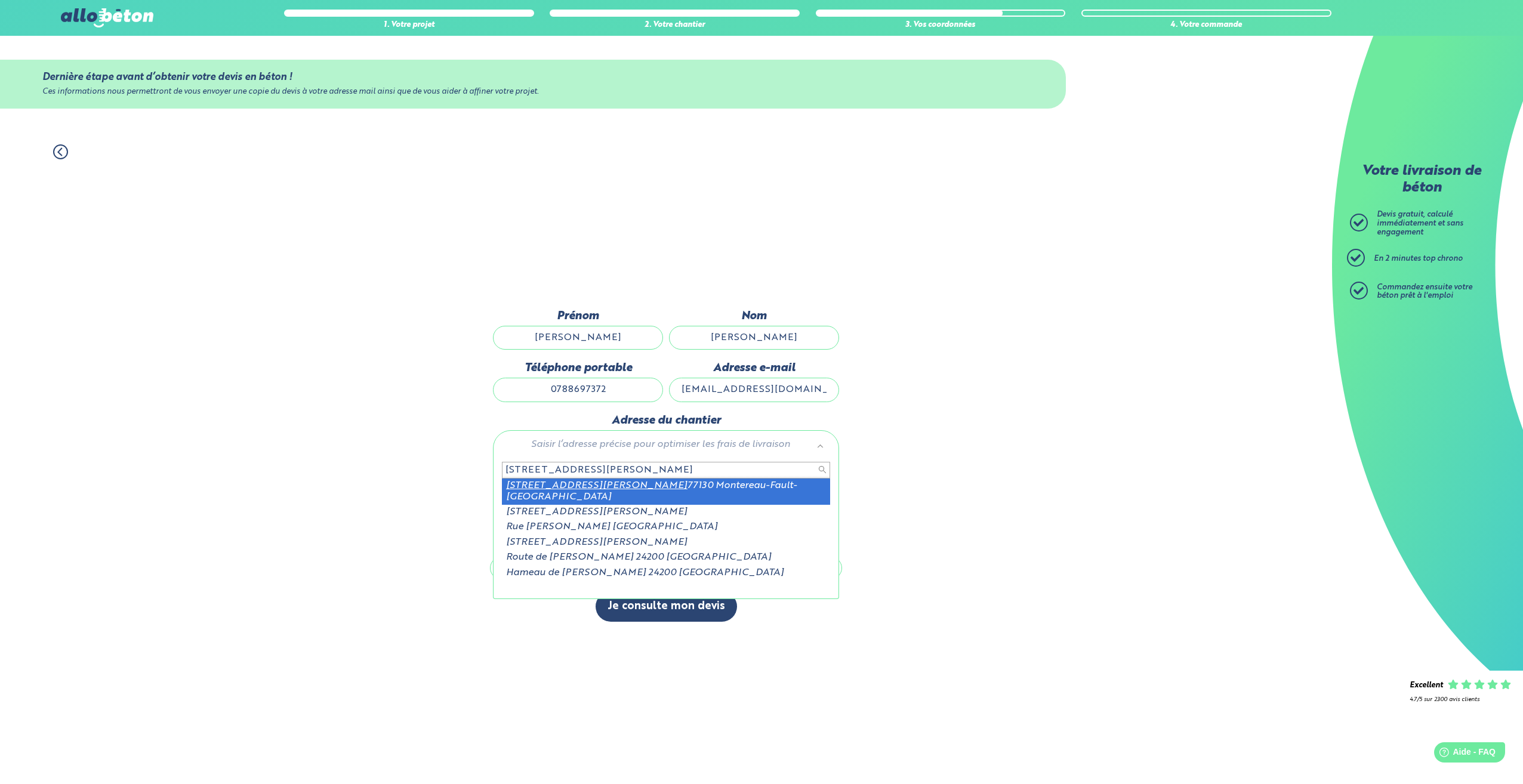
type input "[STREET_ADDRESS][PERSON_NAME]"
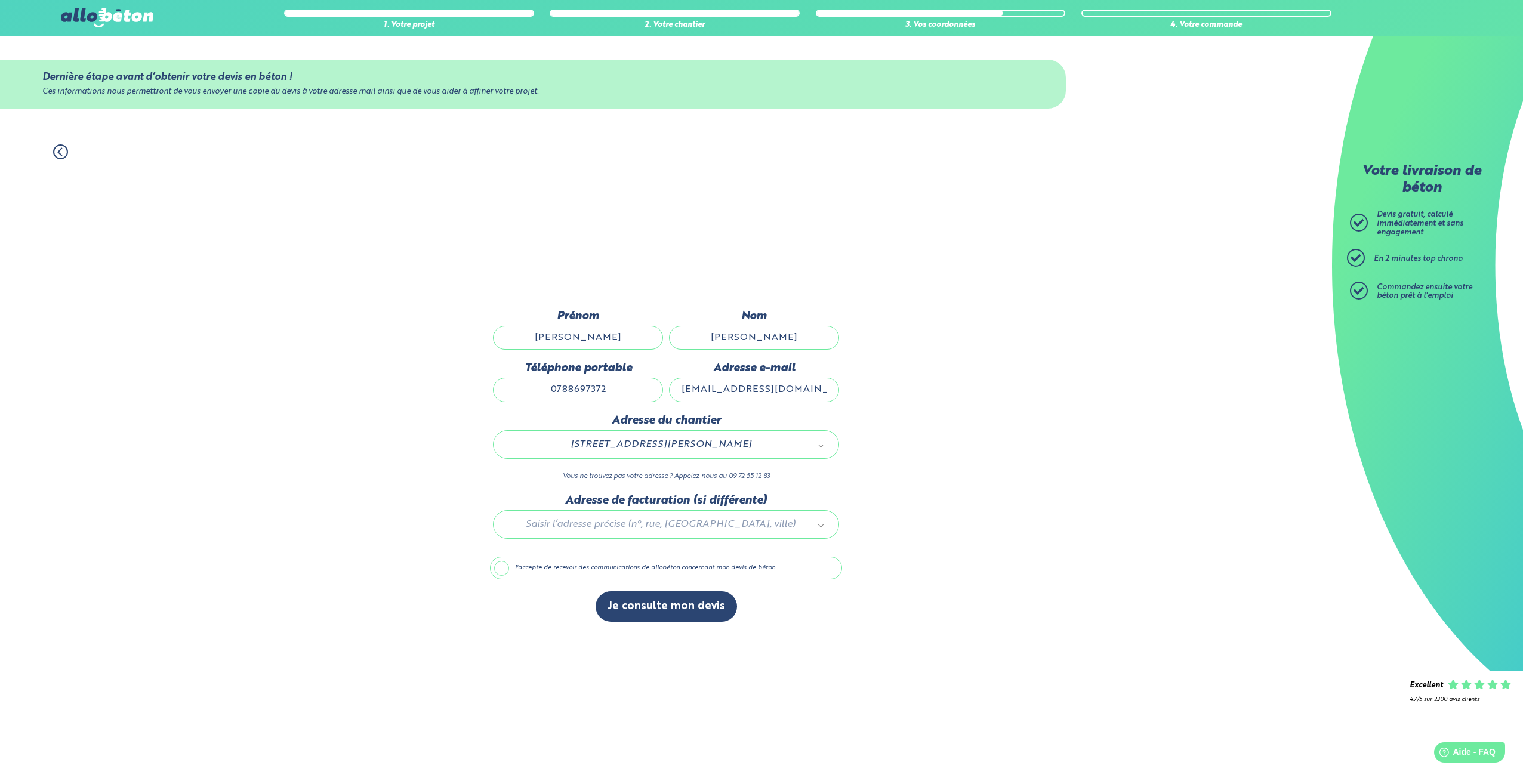
click at [524, 565] on label "J'accepte de recevoir des communications de allobéton concernant mon devis de b…" at bounding box center [666, 567] width 352 height 22
click at [0, 0] on input "J'accepte de recevoir des communications de allobéton concernant mon devis de b…" at bounding box center [0, 0] width 0 height 0
click at [523, 565] on label "J'accepte de recevoir des communications de allobéton concernant mon devis de b…" at bounding box center [666, 567] width 352 height 22
click at [0, 0] on input "J'accepte de recevoir des communications de allobéton concernant mon devis de b…" at bounding box center [0, 0] width 0 height 0
click at [643, 610] on button "Je consulte mon devis" at bounding box center [666, 606] width 142 height 31
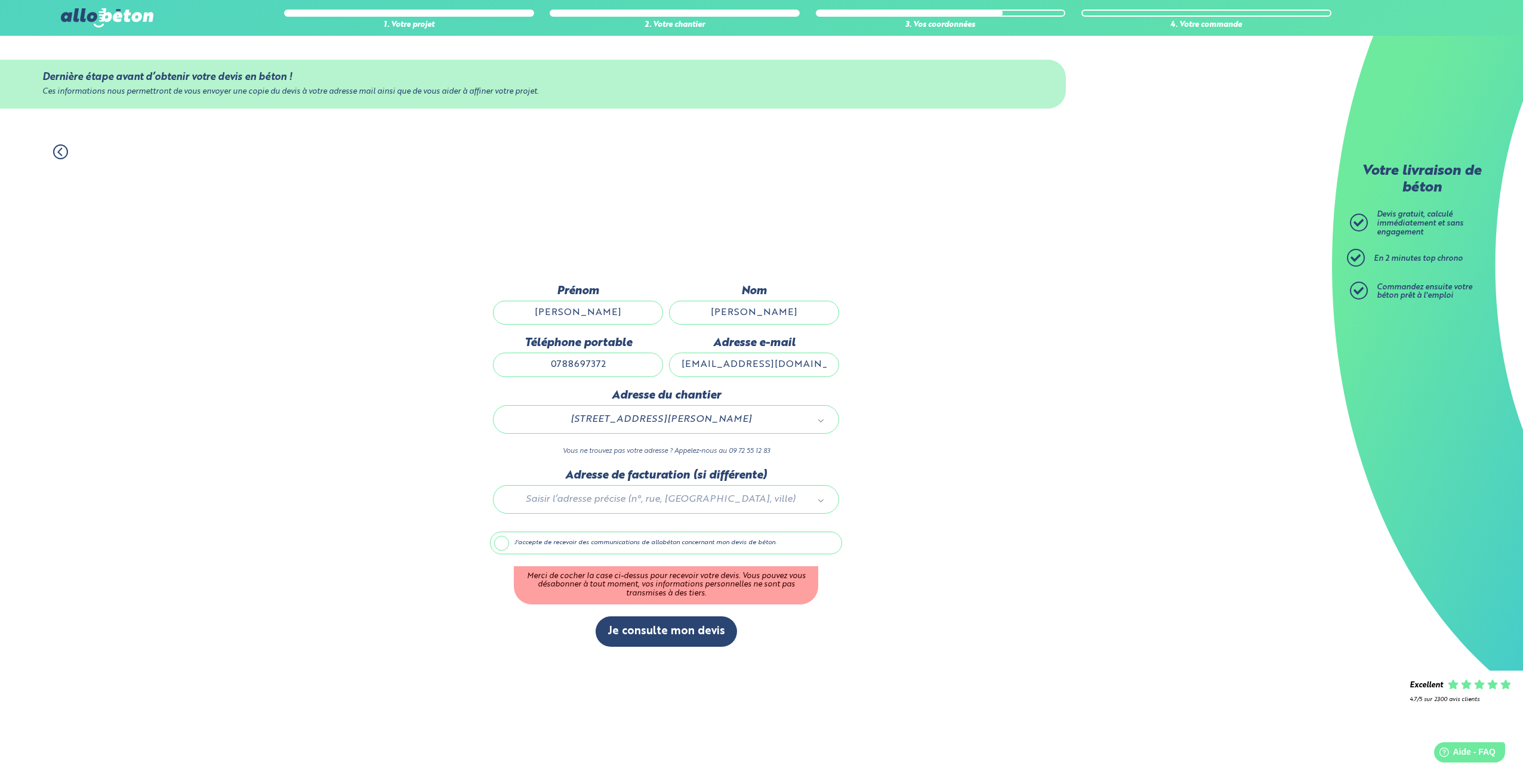
click at [520, 542] on label "J'accepte de recevoir des communications de allobéton concernant mon devis de b…" at bounding box center [666, 542] width 352 height 22
click at [0, 0] on input "J'accepte de recevoir des communications de allobéton concernant mon devis de b…" at bounding box center [0, 0] width 0 height 0
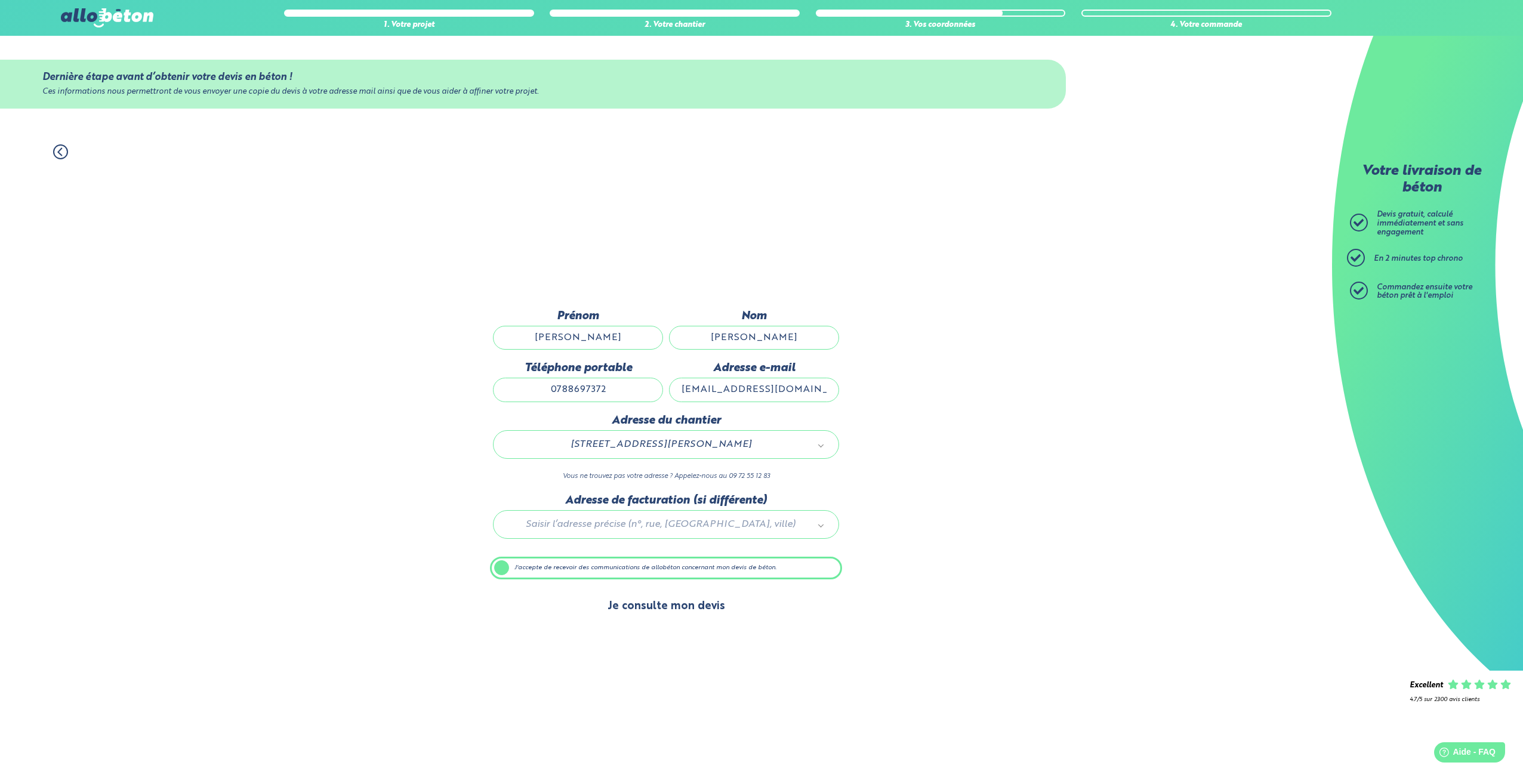
click at [668, 601] on button "Je consulte mon devis" at bounding box center [666, 606] width 142 height 31
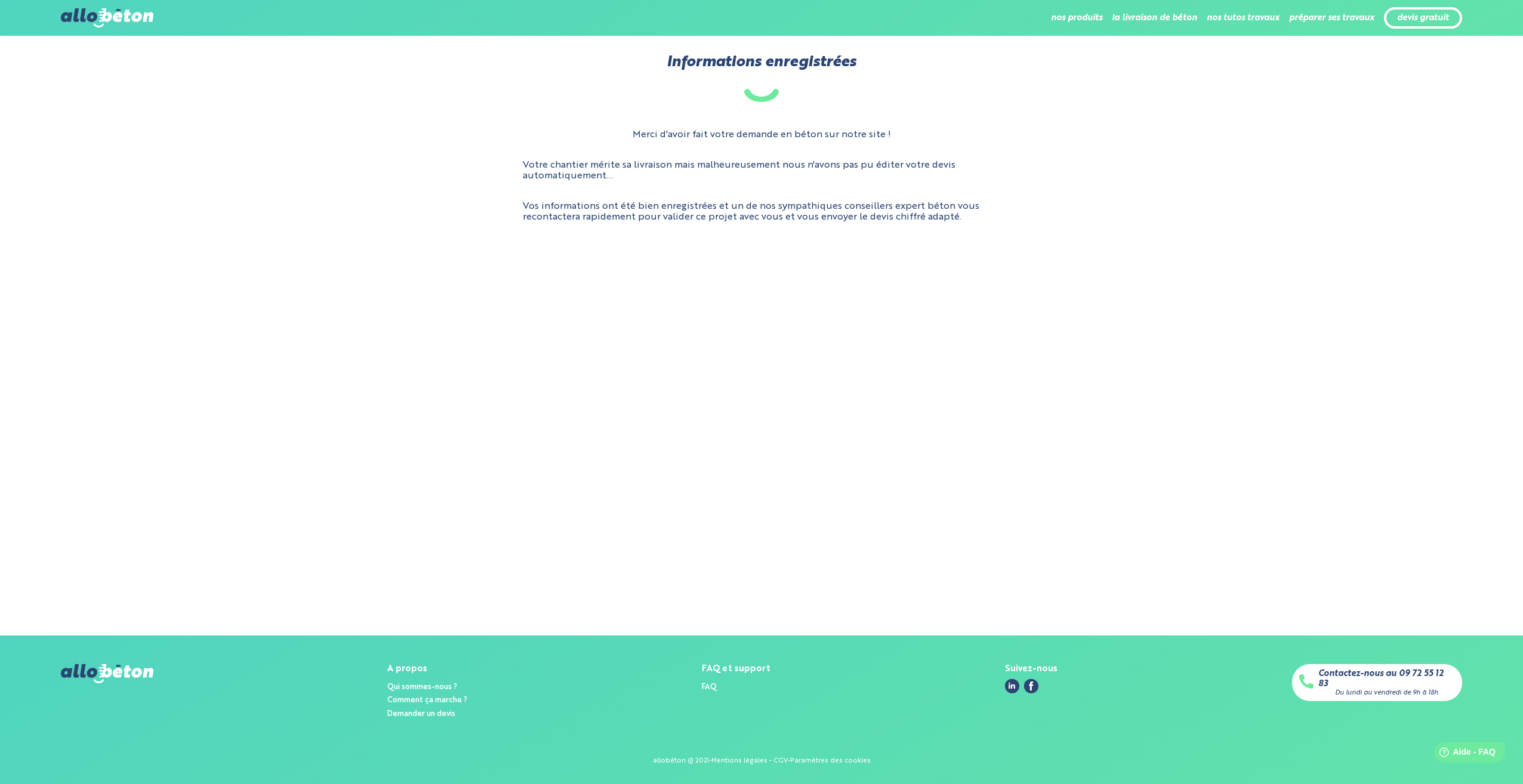
click at [965, 222] on p "Vos informations ont été bien enregistrées et un de nos sympathiques conseiller…" at bounding box center [761, 212] width 478 height 22
